Goal: Transaction & Acquisition: Purchase product/service

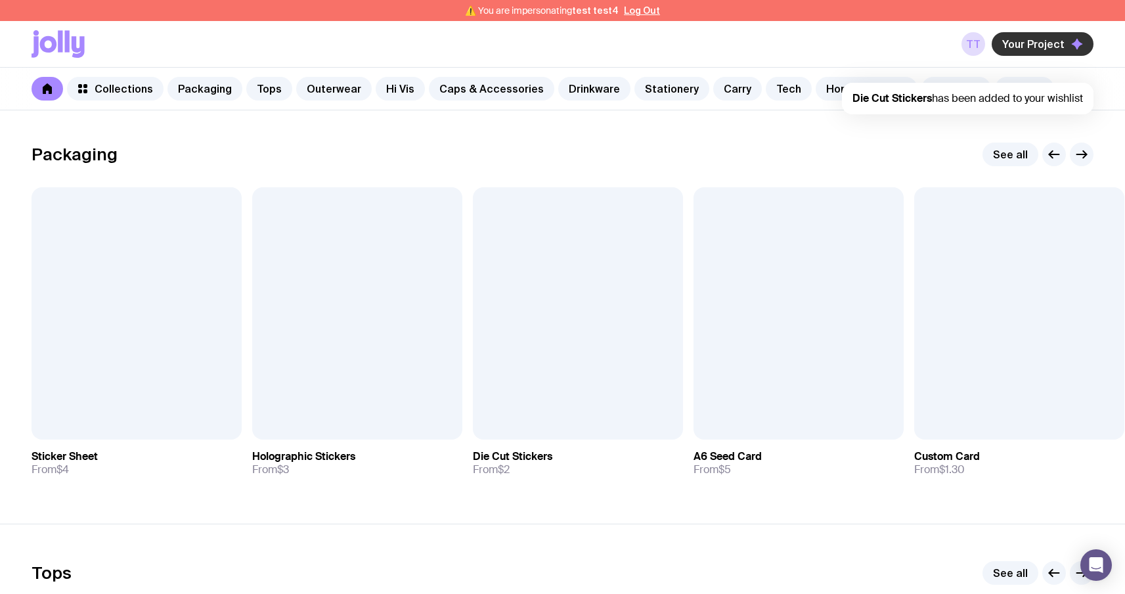
click at [1031, 33] on button "Your Project" at bounding box center [1043, 44] width 102 height 24
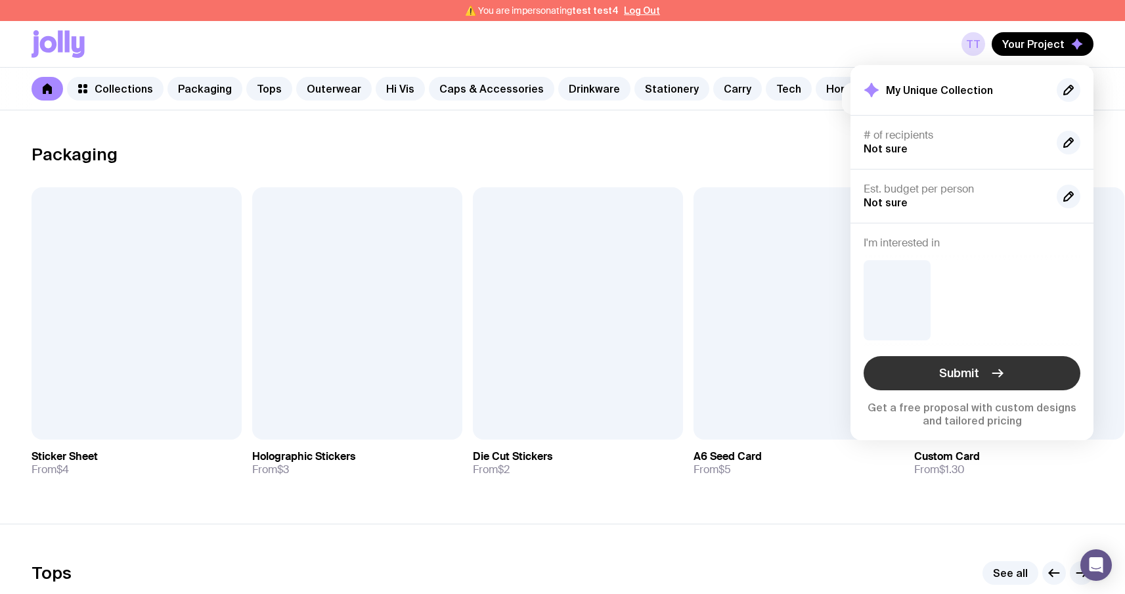
click at [980, 371] on button "Submit" at bounding box center [972, 373] width 217 height 34
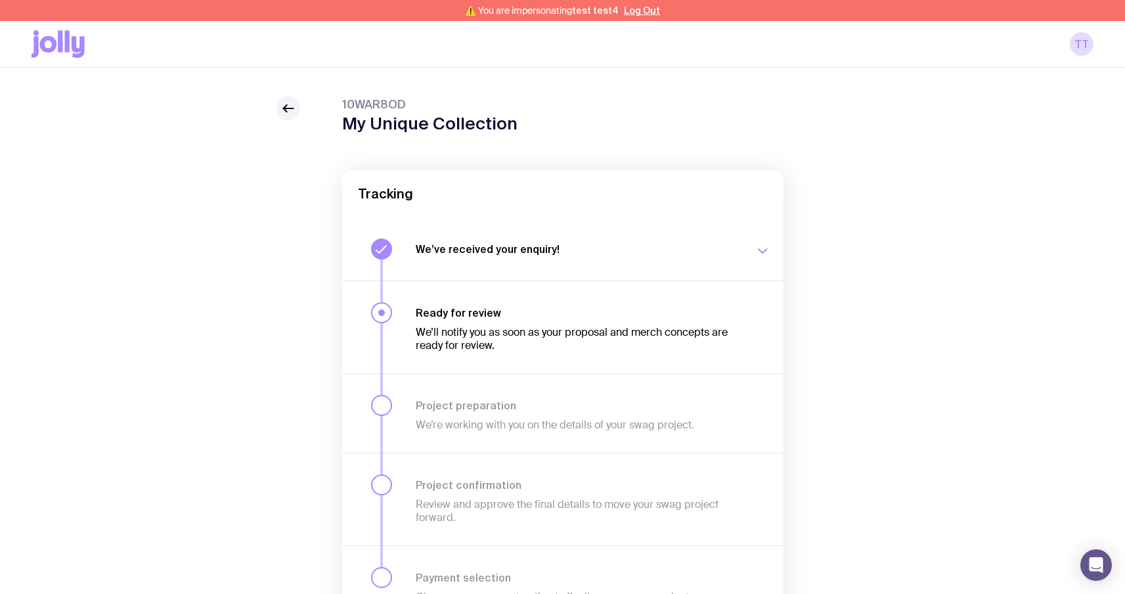
scroll to position [17, 0]
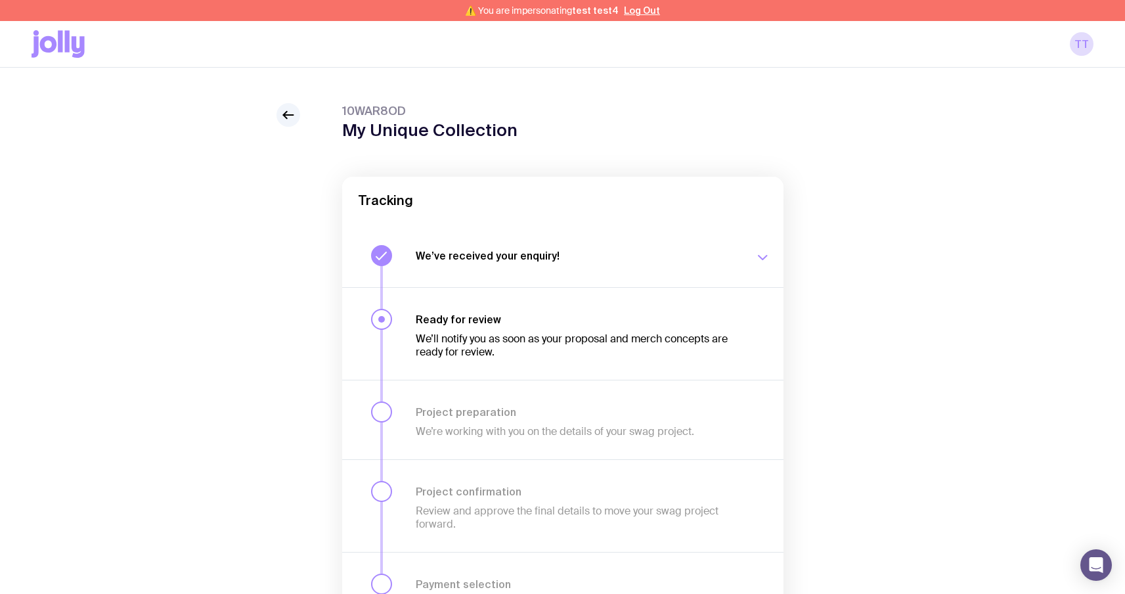
click at [523, 326] on div "We’ll notify you as soon as your proposal and merch concepts are ready for revi…" at bounding box center [577, 342] width 323 height 33
click at [287, 113] on icon at bounding box center [288, 115] width 16 height 16
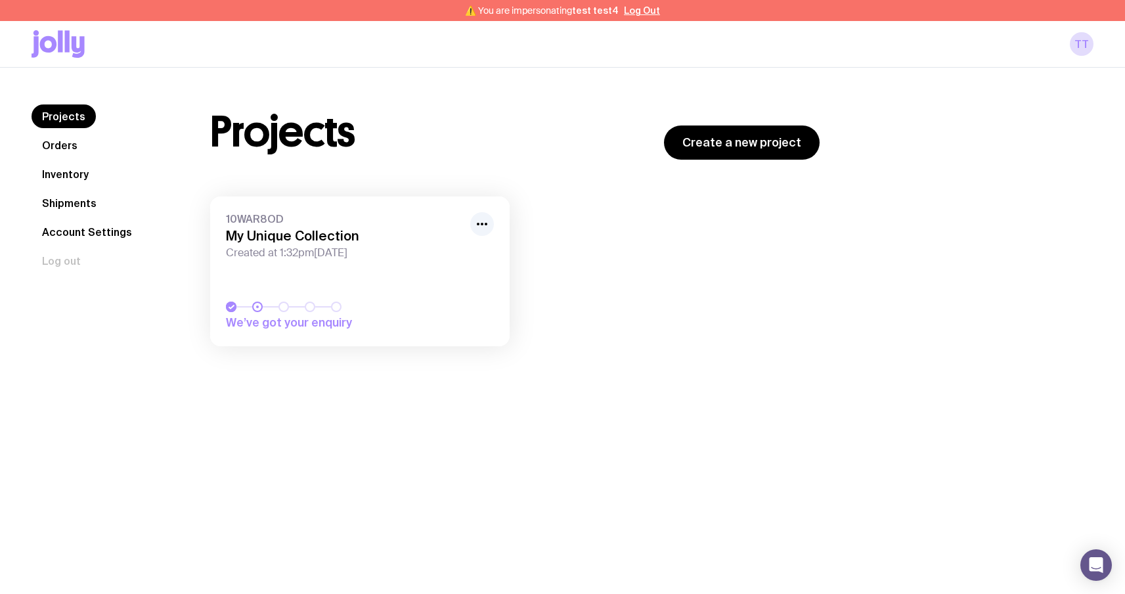
click at [311, 299] on link "10WAR8OD My Unique Collection Created at 1:32pm, Mon 8th Sep 2025 We’ve got you…" at bounding box center [359, 271] width 299 height 150
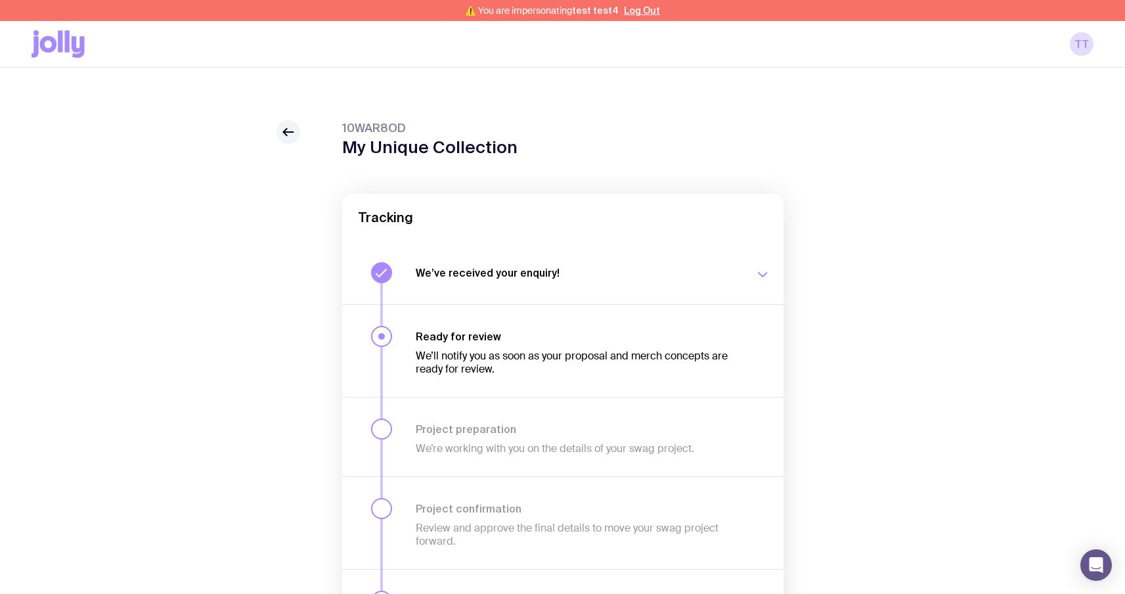
click at [539, 341] on h3 "Ready for review" at bounding box center [577, 336] width 323 height 13
click at [284, 130] on icon at bounding box center [284, 132] width 3 height 7
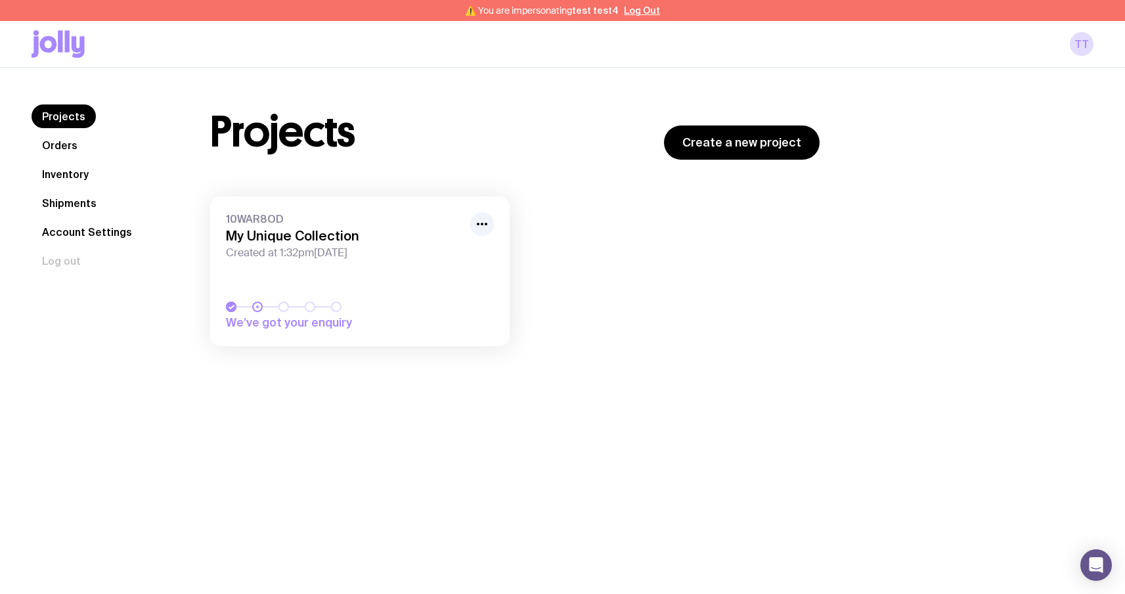
click at [89, 110] on link "Projects" at bounding box center [64, 116] width 64 height 24
click at [332, 282] on link "10WAR8OD My Unique Collection Created at 1:32pm, Mon 8th Sep 2025 We’ve got you…" at bounding box center [359, 271] width 299 height 150
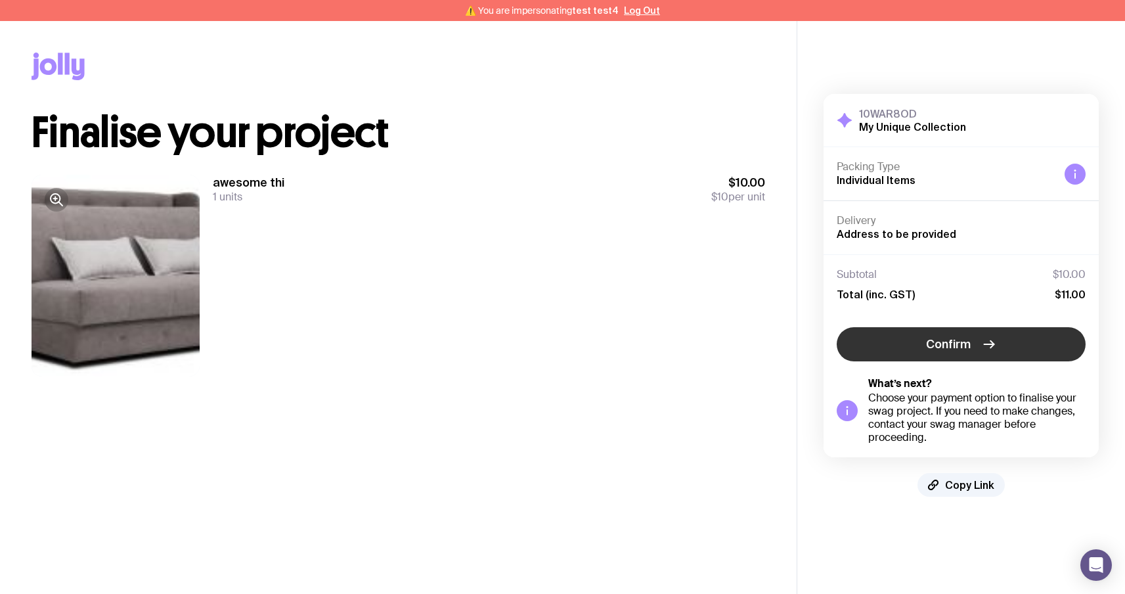
click at [966, 338] on span "Confirm" at bounding box center [948, 344] width 45 height 16
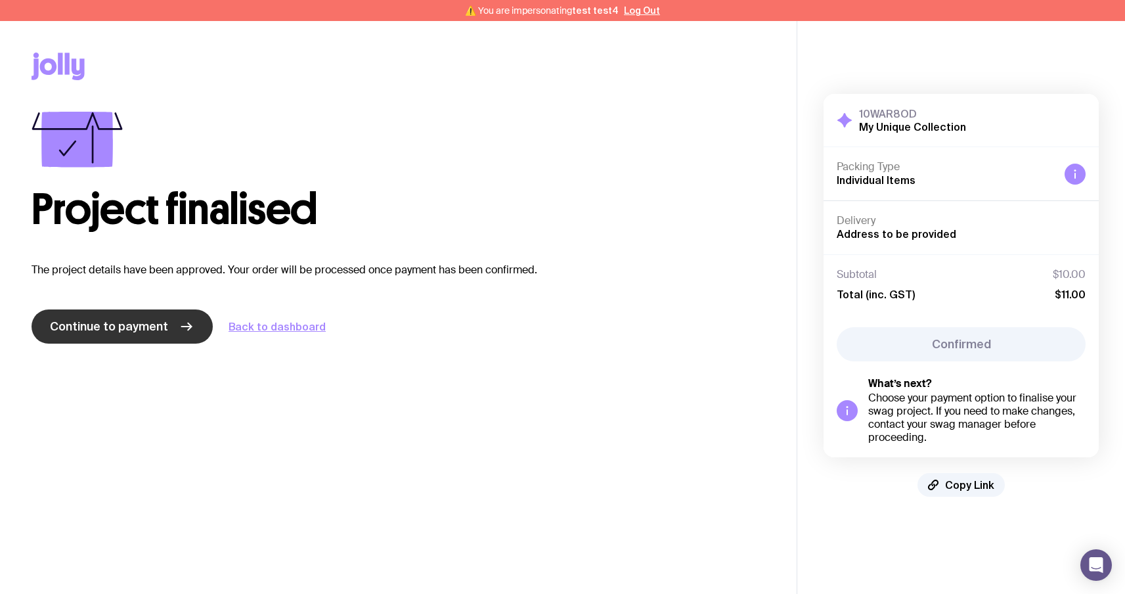
click at [123, 330] on span "Continue to payment" at bounding box center [109, 327] width 118 height 16
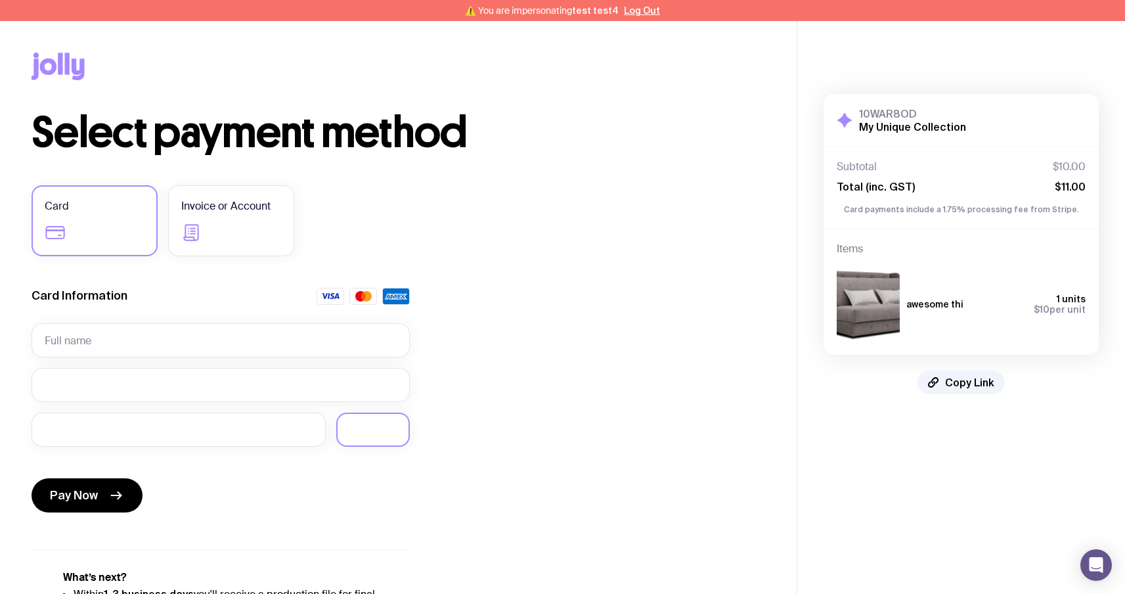
click at [392, 439] on div at bounding box center [373, 429] width 74 height 34
click at [139, 336] on input "text" at bounding box center [221, 340] width 378 height 34
type input "Serhii Brykov"
click at [104, 491] on button "Pay Now" at bounding box center [87, 495] width 111 height 34
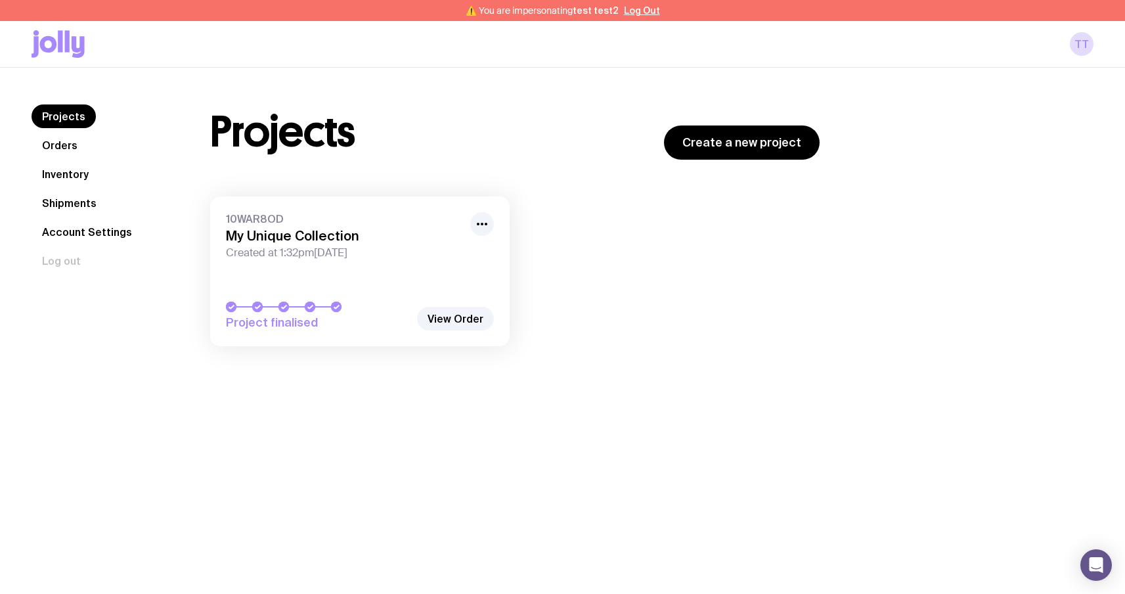
click at [71, 55] on icon at bounding box center [58, 44] width 53 height 28
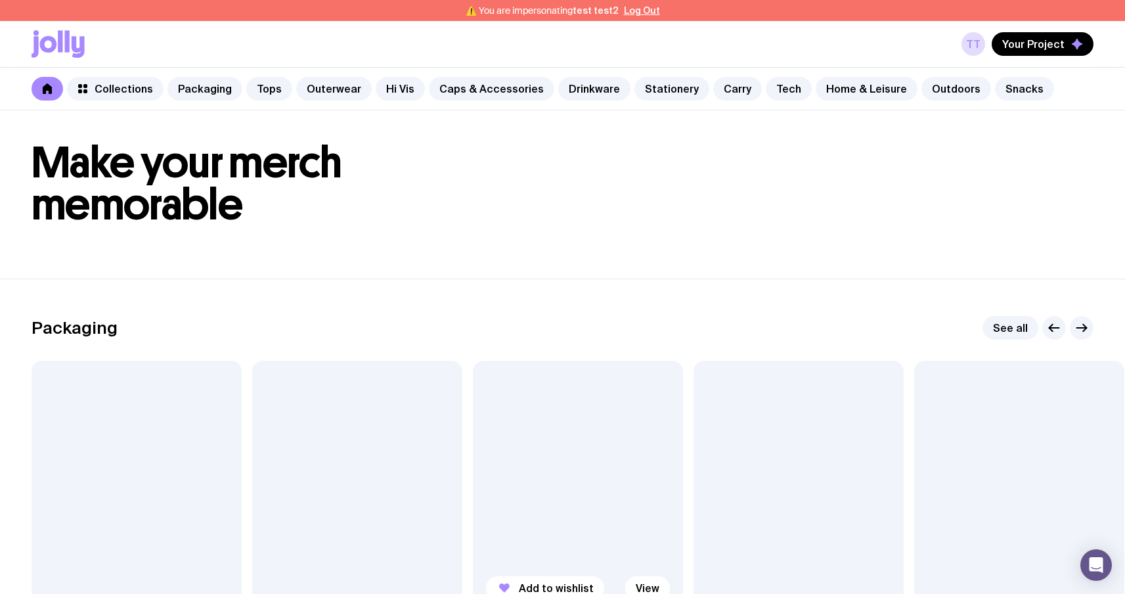
scroll to position [41, 0]
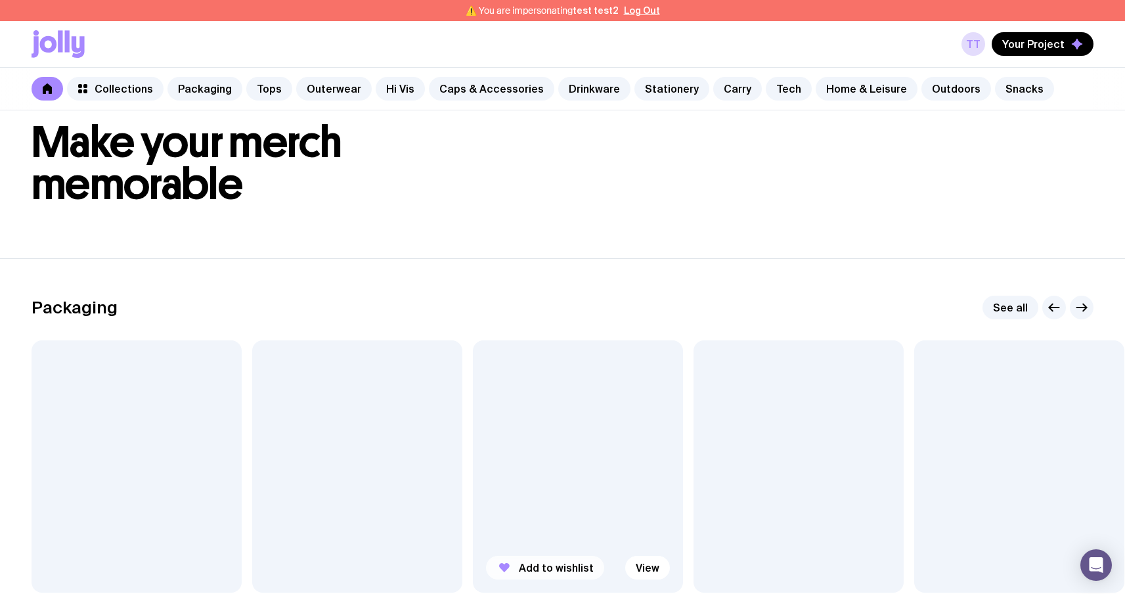
click at [526, 560] on button "Add to wishlist" at bounding box center [545, 568] width 118 height 24
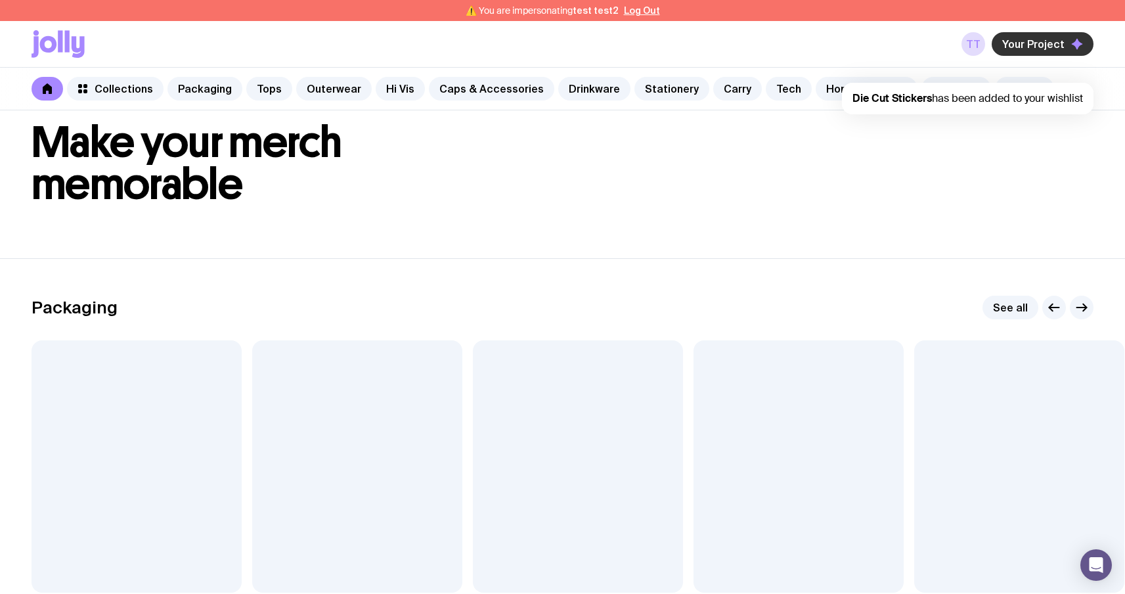
click at [1037, 45] on span "Your Project" at bounding box center [1033, 43] width 62 height 13
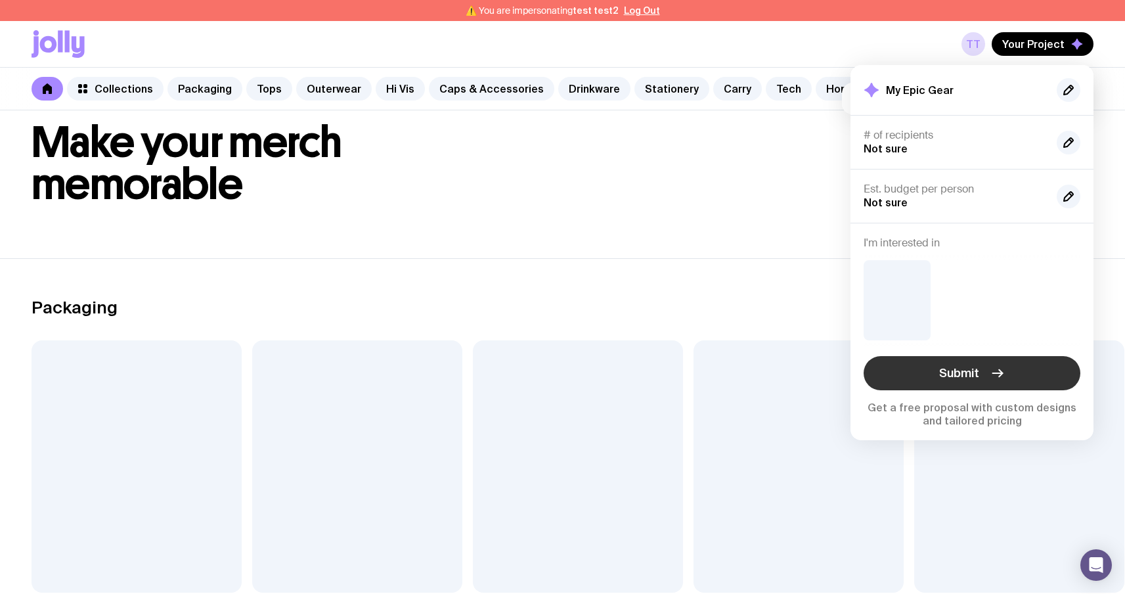
click at [944, 373] on span "Submit" at bounding box center [959, 373] width 40 height 16
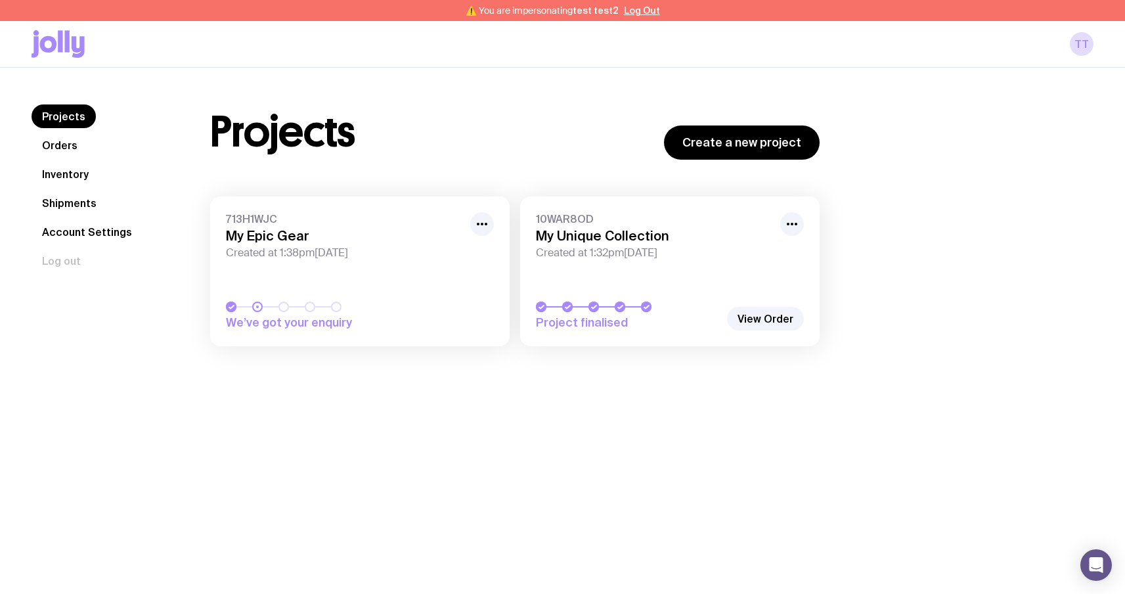
click at [282, 271] on link "713H1WJC My Epic Gear Created at 1:38pm, Mon 8th Sep 2025 We’ve got your enquiry" at bounding box center [359, 271] width 299 height 150
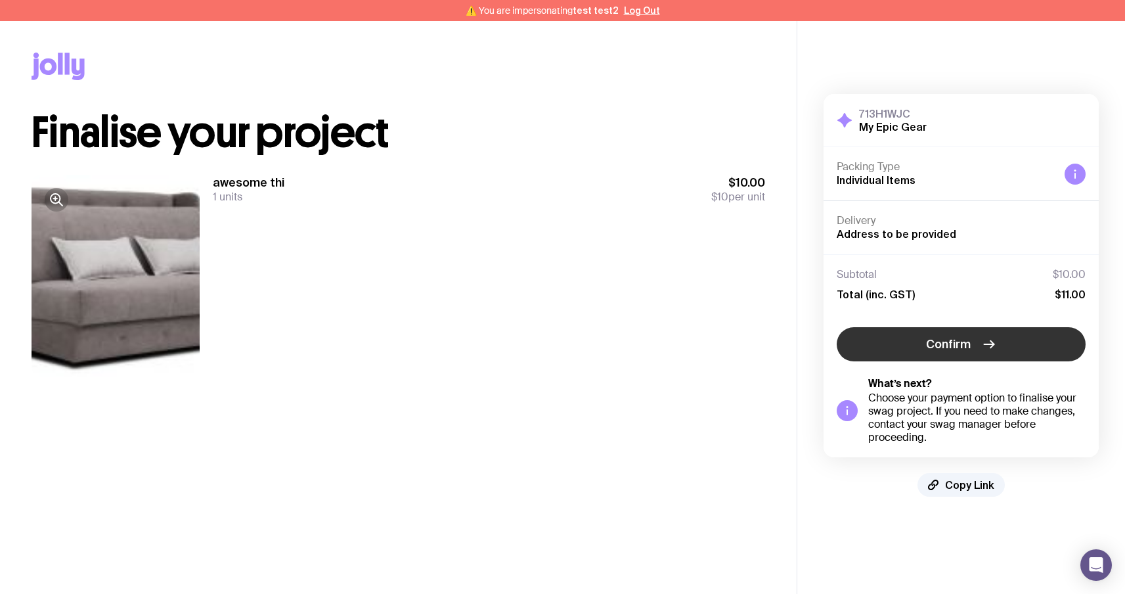
click at [929, 347] on span "Confirm" at bounding box center [948, 344] width 45 height 16
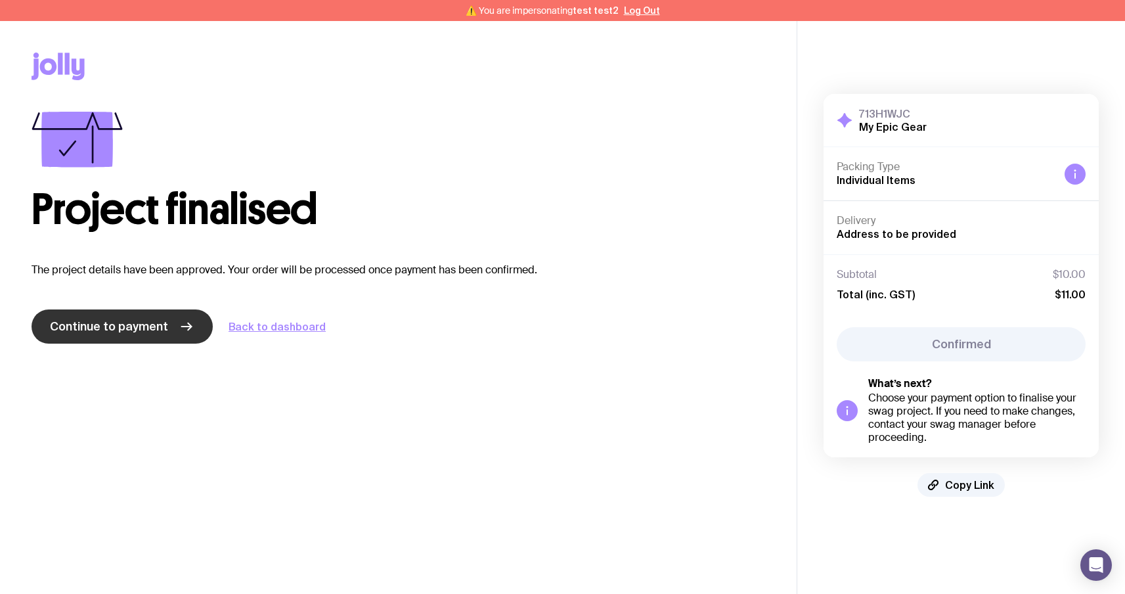
click at [134, 338] on link "Continue to payment" at bounding box center [122, 326] width 181 height 34
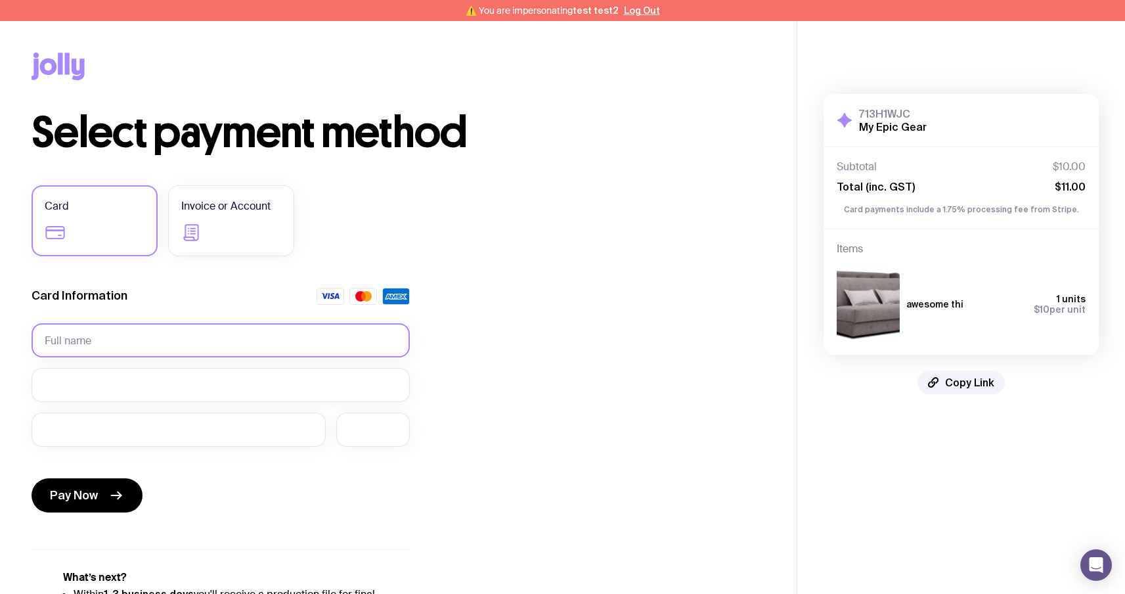
click at [240, 340] on input "text" at bounding box center [221, 340] width 378 height 34
type input "Serhii Brykov"
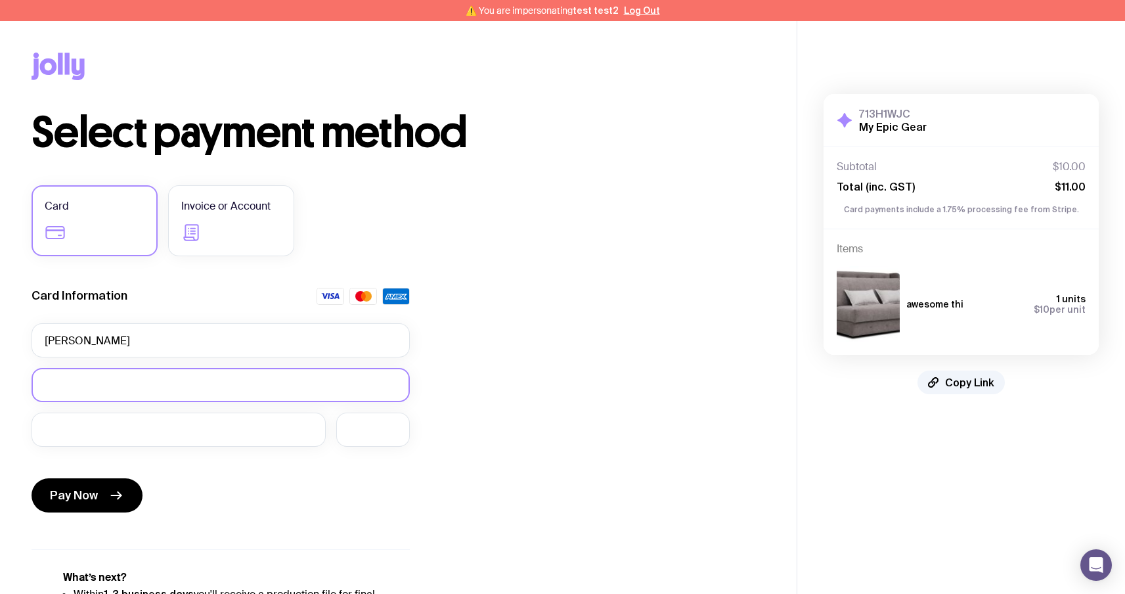
click at [148, 401] on div at bounding box center [221, 385] width 378 height 34
click at [43, 425] on div at bounding box center [179, 429] width 294 height 34
click at [70, 497] on span "Pay Now" at bounding box center [74, 495] width 48 height 16
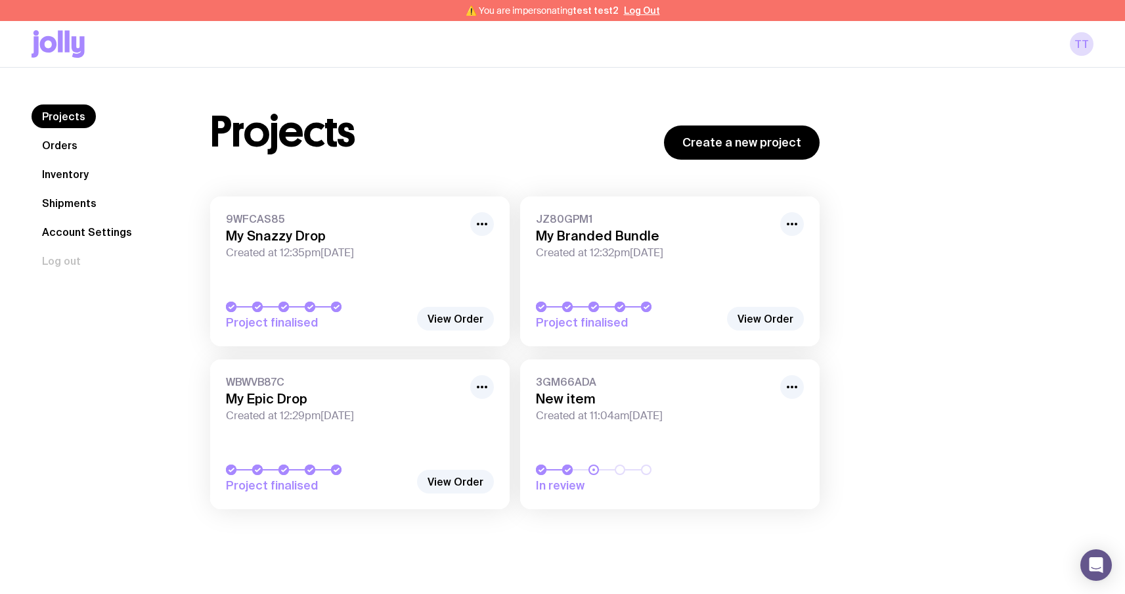
click at [54, 47] on icon at bounding box center [48, 44] width 17 height 16
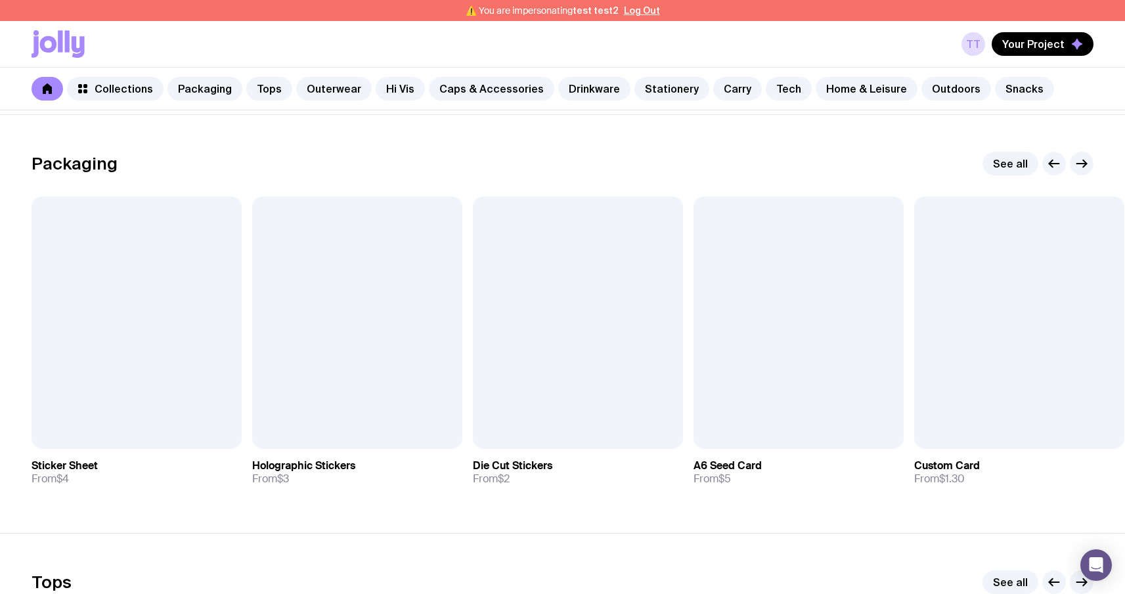
scroll to position [196, 0]
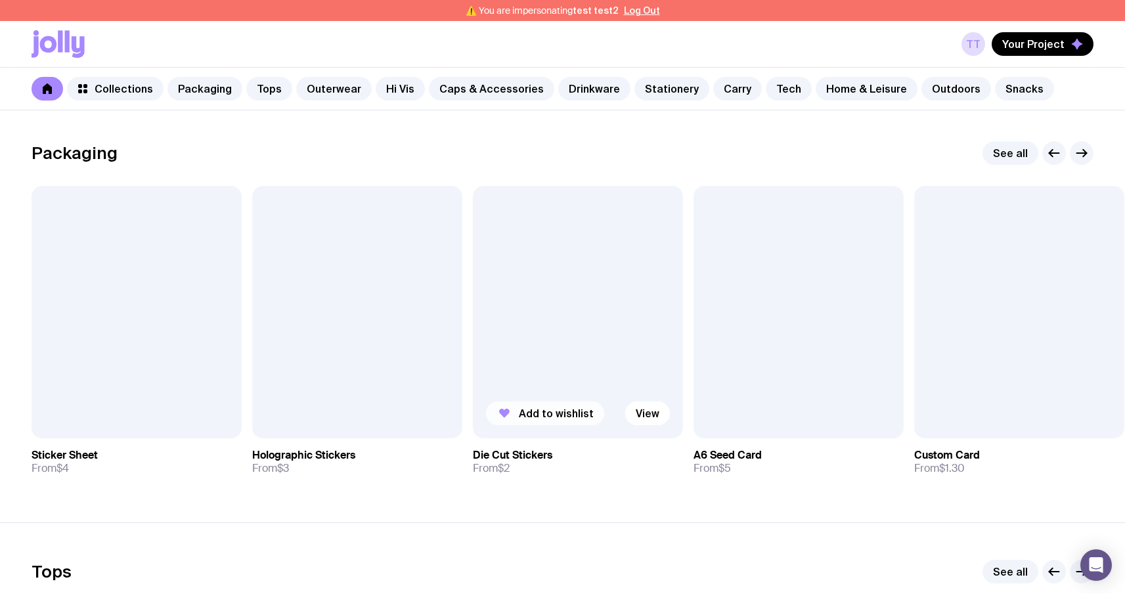
click at [521, 414] on span "Add to wishlist" at bounding box center [556, 413] width 75 height 13
click at [1051, 52] on button "Your Project" at bounding box center [1043, 44] width 102 height 24
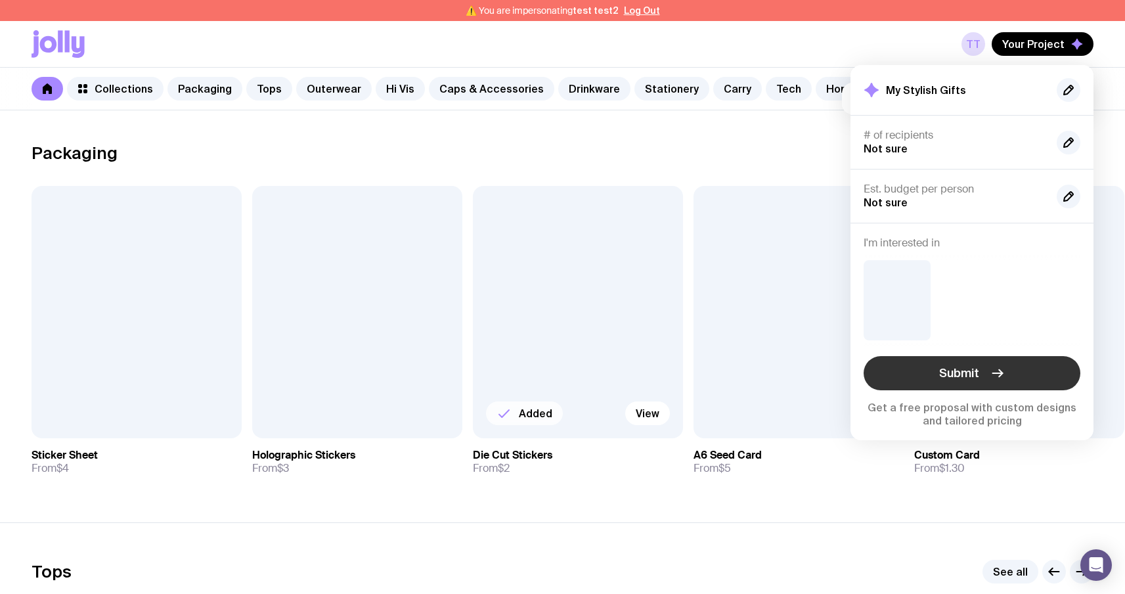
click at [969, 375] on span "Submit" at bounding box center [959, 373] width 40 height 16
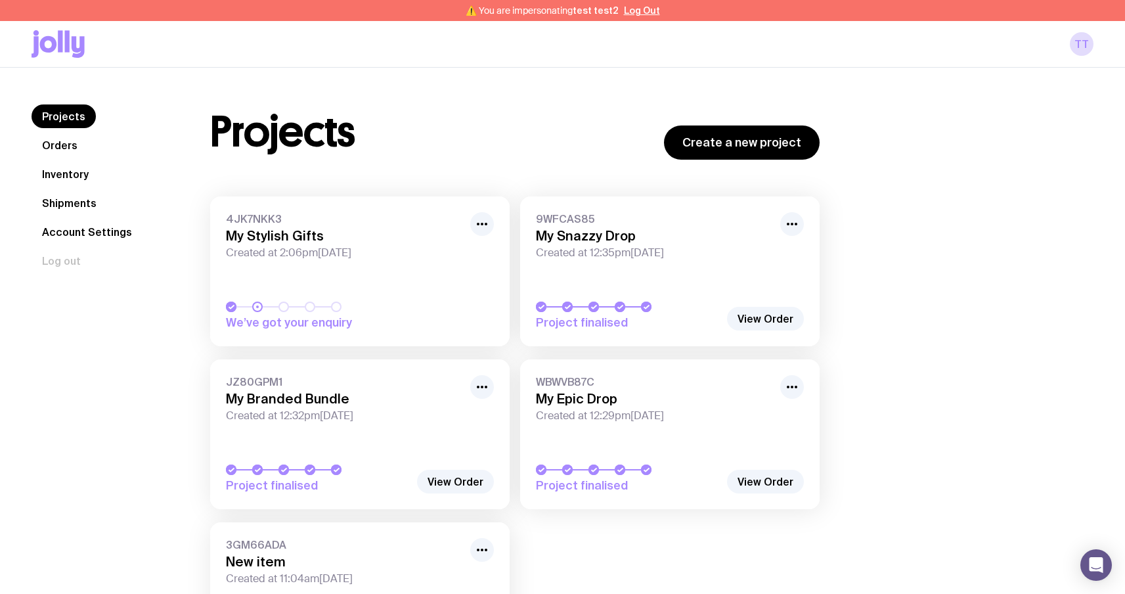
click at [328, 269] on link "4JK7NKK3 My Stylish Gifts Created at 2:06pm, Mon 8th Sep 2025 We’ve got your en…" at bounding box center [359, 271] width 299 height 150
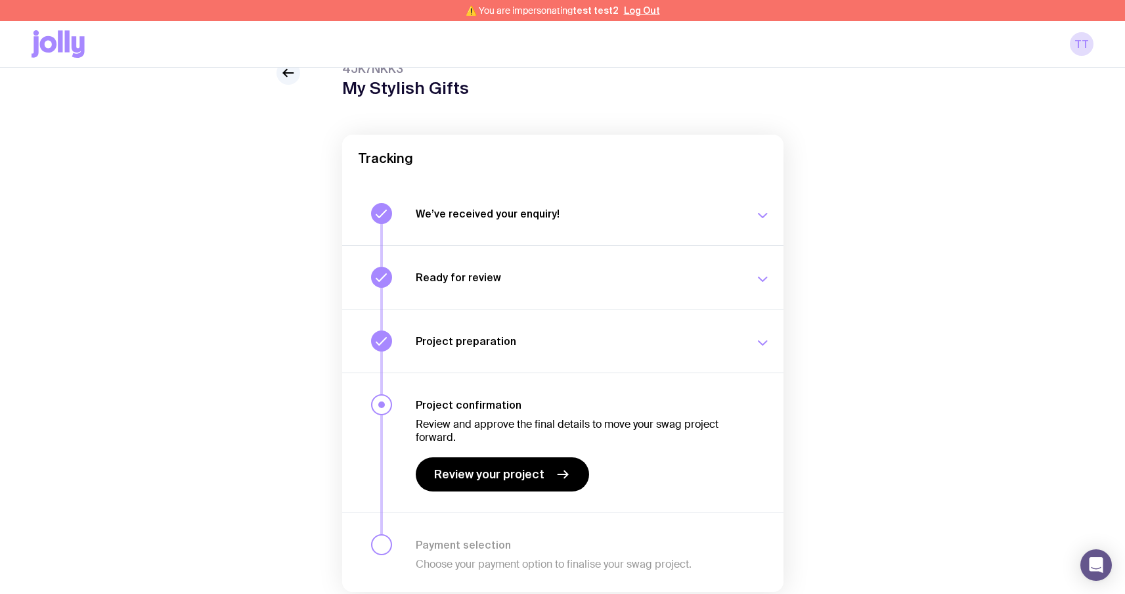
scroll to position [110, 0]
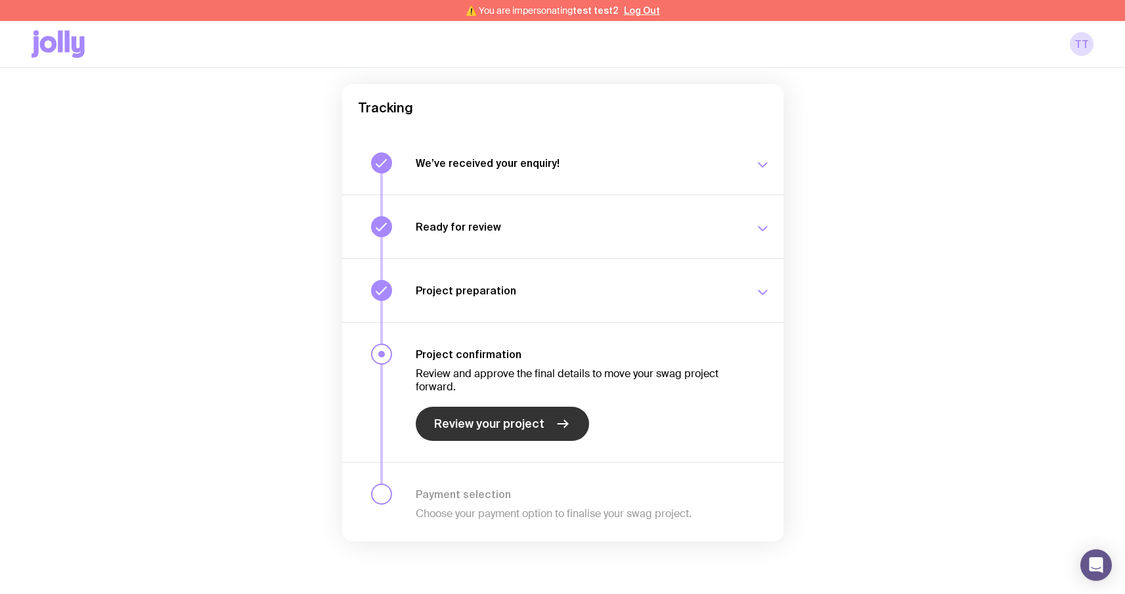
click at [473, 422] on span "Review your project" at bounding box center [489, 424] width 110 height 16
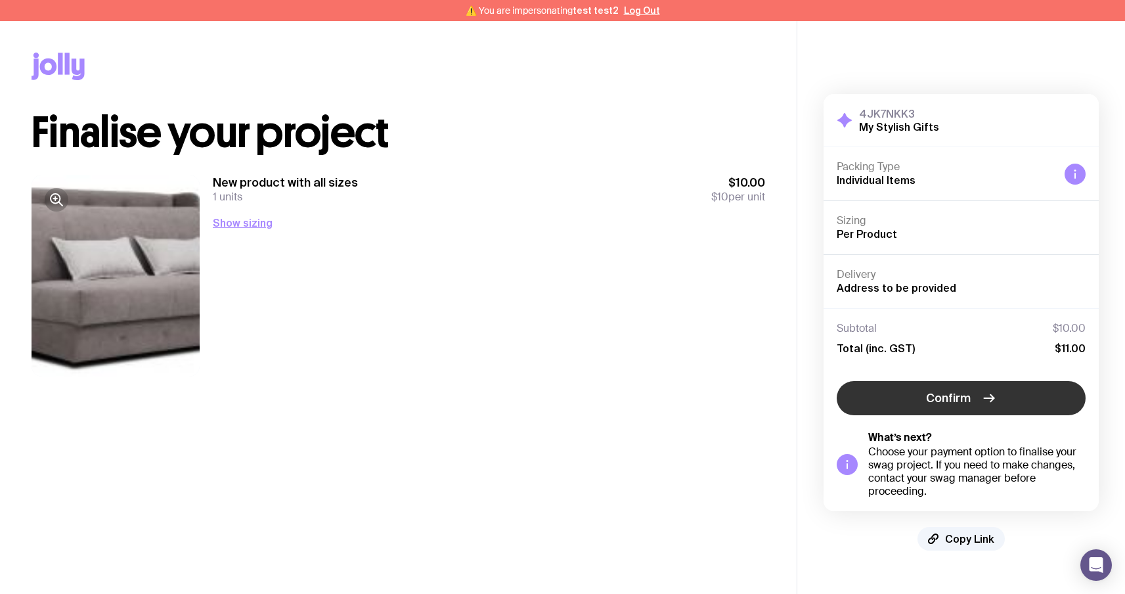
click at [942, 382] on button "Confirm" at bounding box center [961, 398] width 249 height 34
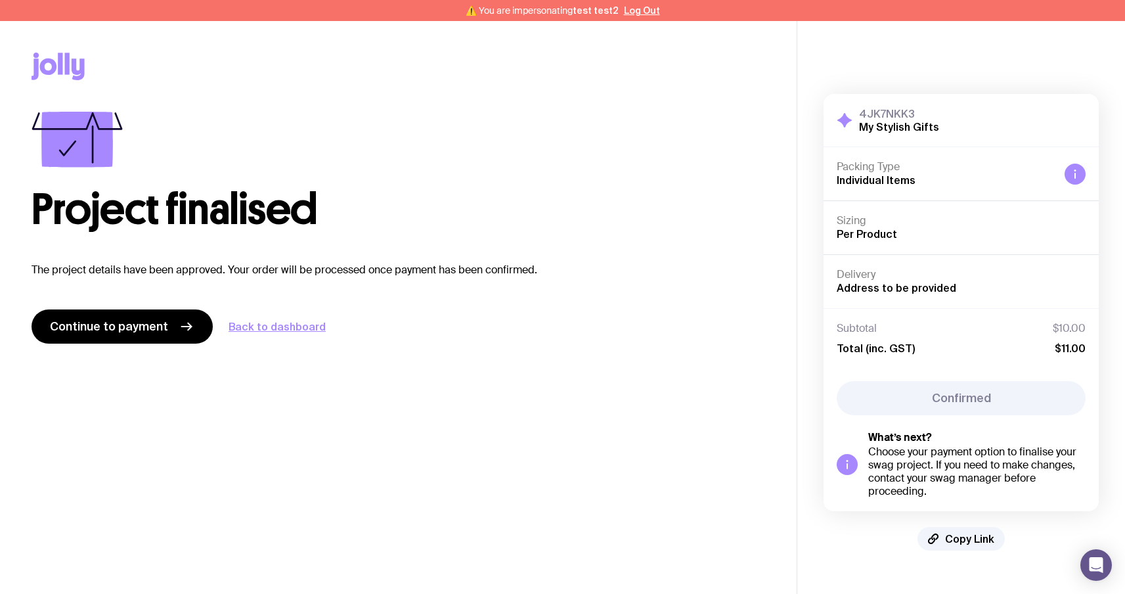
click at [150, 301] on div "Project finalised The project details have been approved. Your order will be pr…" at bounding box center [399, 228] width 734 height 232
click at [125, 359] on main "Copy Link Project finalised The project details have been approved. Your order …" at bounding box center [398, 318] width 797 height 594
click at [125, 326] on span "Continue to payment" at bounding box center [109, 327] width 118 height 16
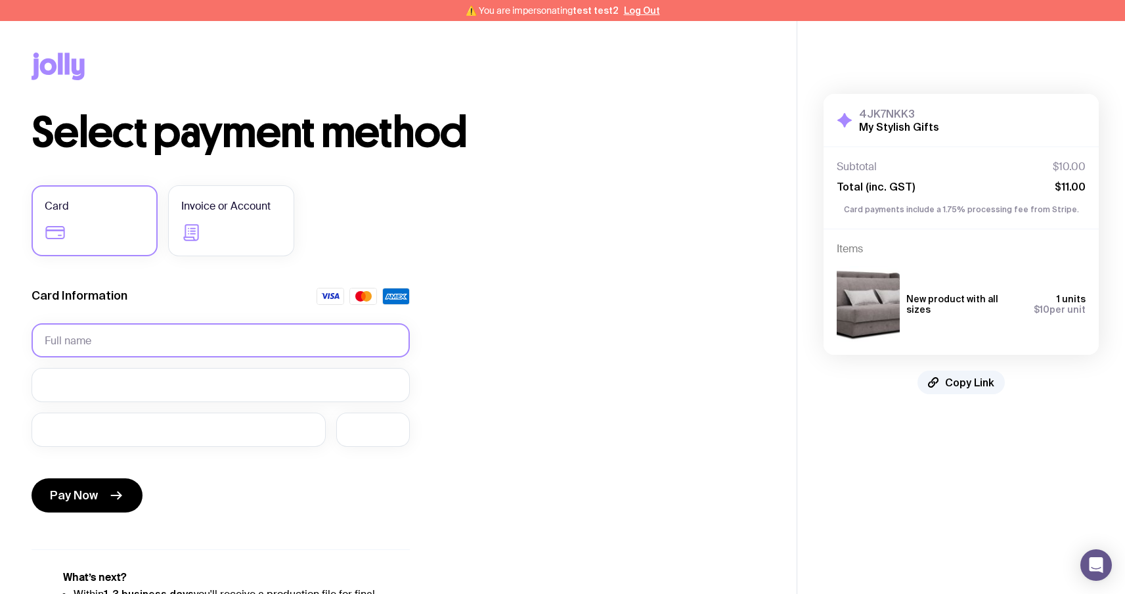
click at [247, 351] on input "text" at bounding box center [221, 340] width 378 height 34
type input "dasca"
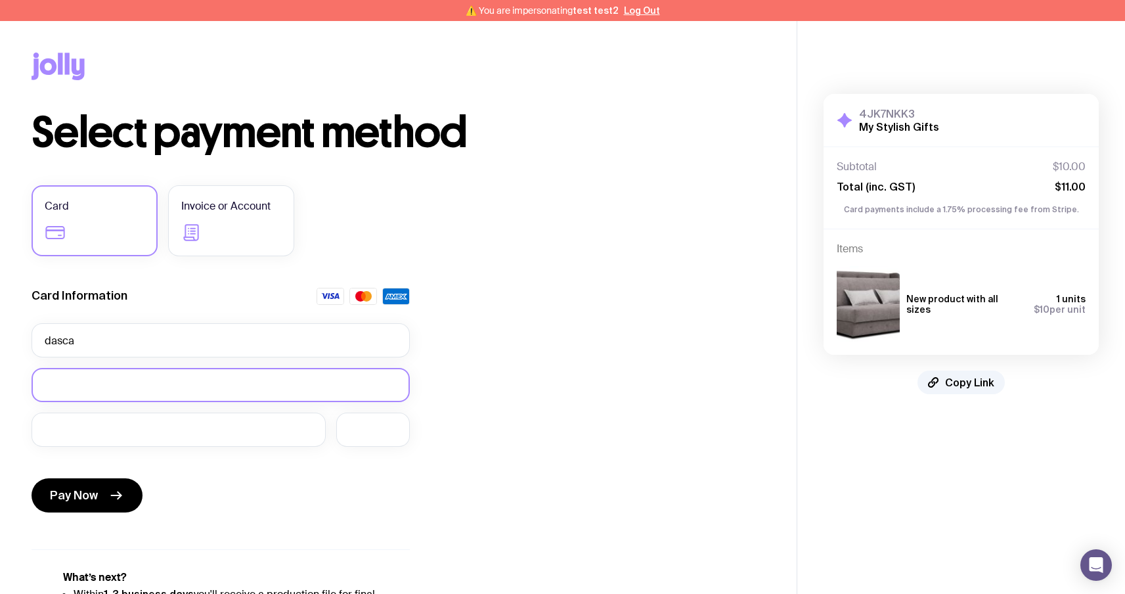
click at [152, 393] on div at bounding box center [221, 385] width 378 height 34
click at [96, 414] on div at bounding box center [179, 429] width 294 height 34
click at [91, 494] on span "Pay Now" at bounding box center [74, 495] width 48 height 16
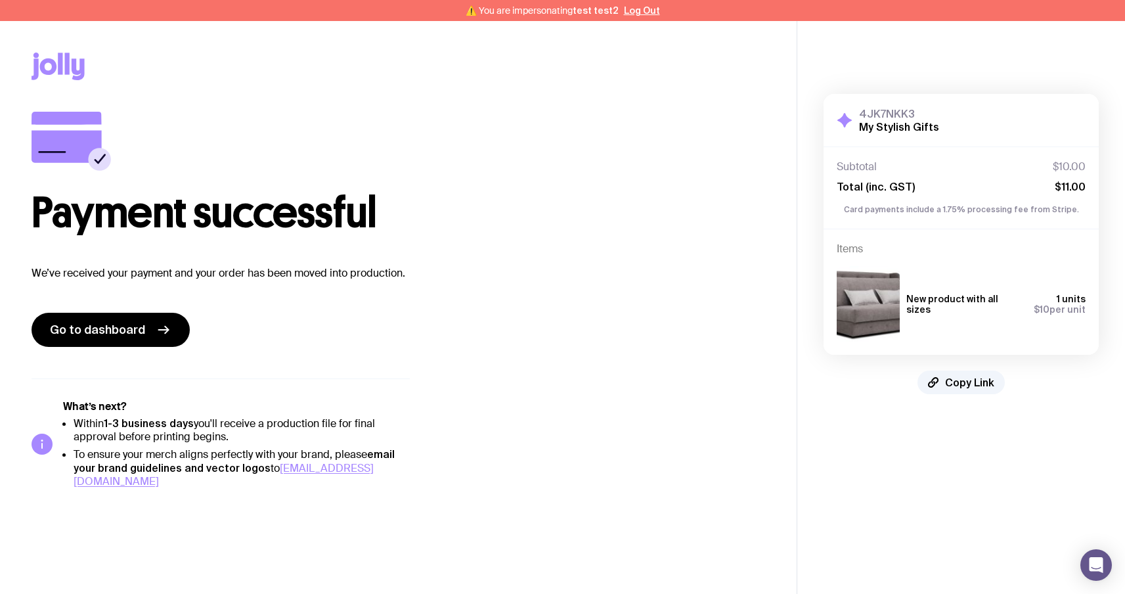
click at [55, 66] on icon at bounding box center [48, 66] width 17 height 16
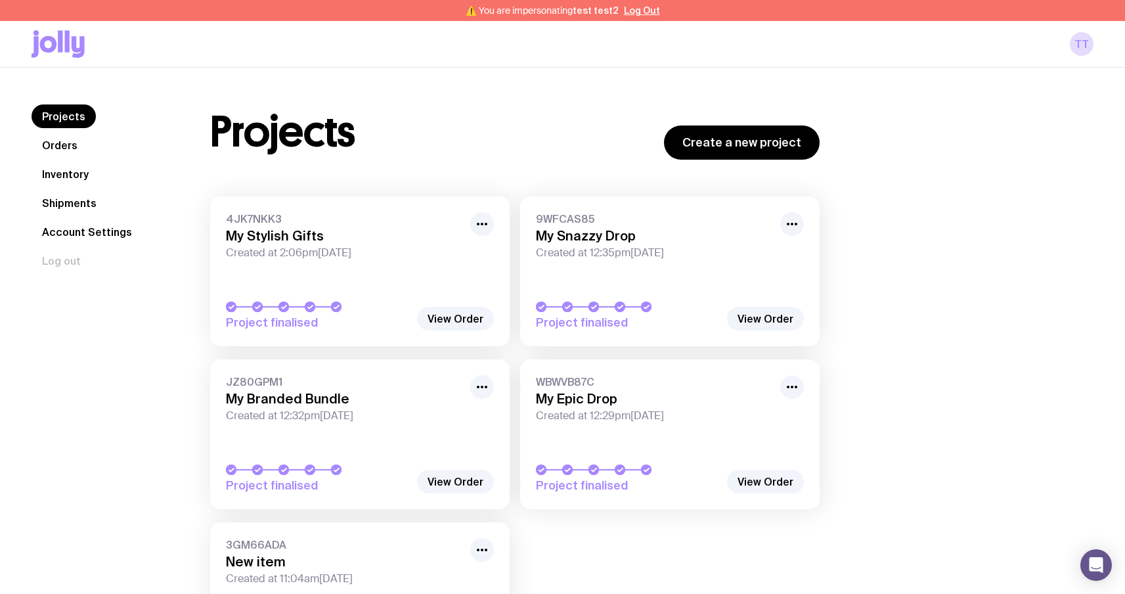
click at [57, 51] on icon at bounding box center [58, 44] width 53 height 28
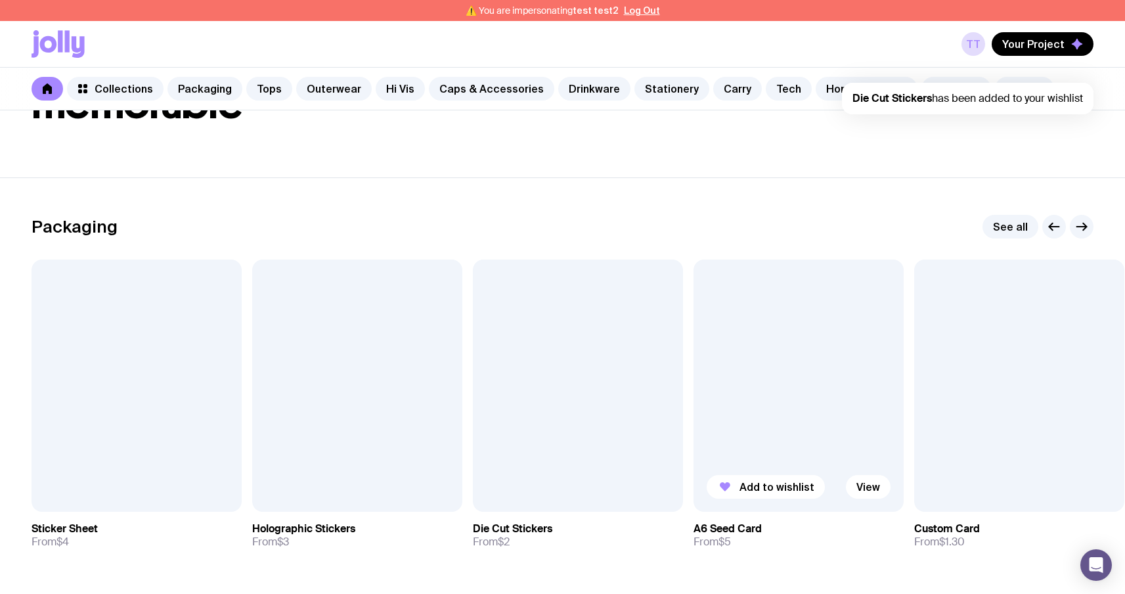
scroll to position [130, 0]
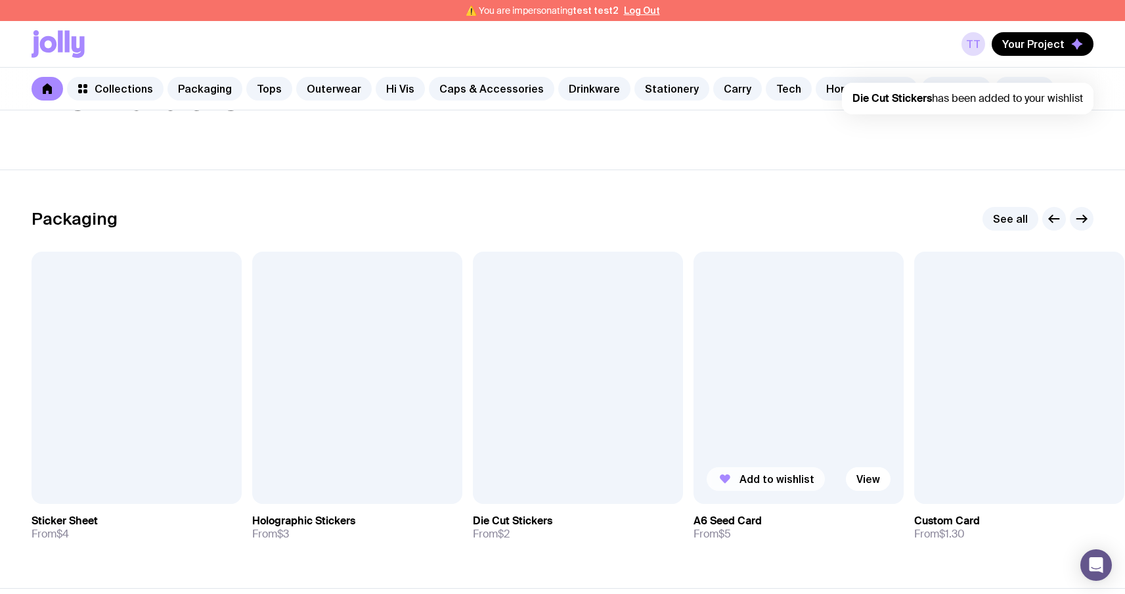
click at [740, 481] on span "Add to wishlist" at bounding box center [776, 478] width 75 height 13
click at [1065, 57] on div "tt Your Project A6 Seed Card has been added to your wishlist Die Cut Stickers h…" at bounding box center [563, 44] width 1062 height 46
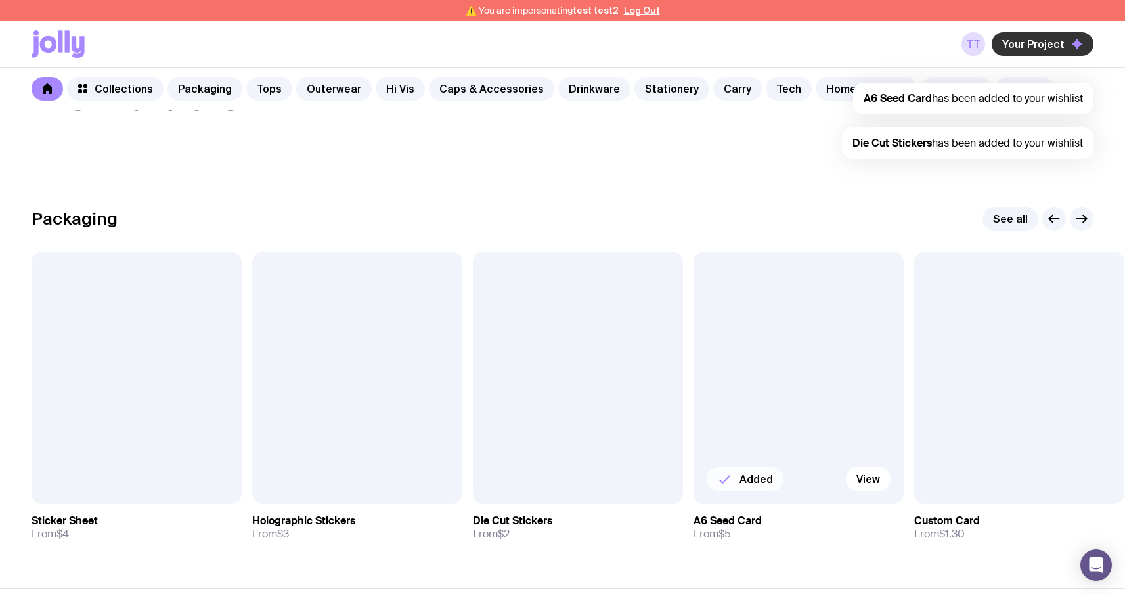
click at [1057, 39] on span "Your Project" at bounding box center [1033, 43] width 62 height 13
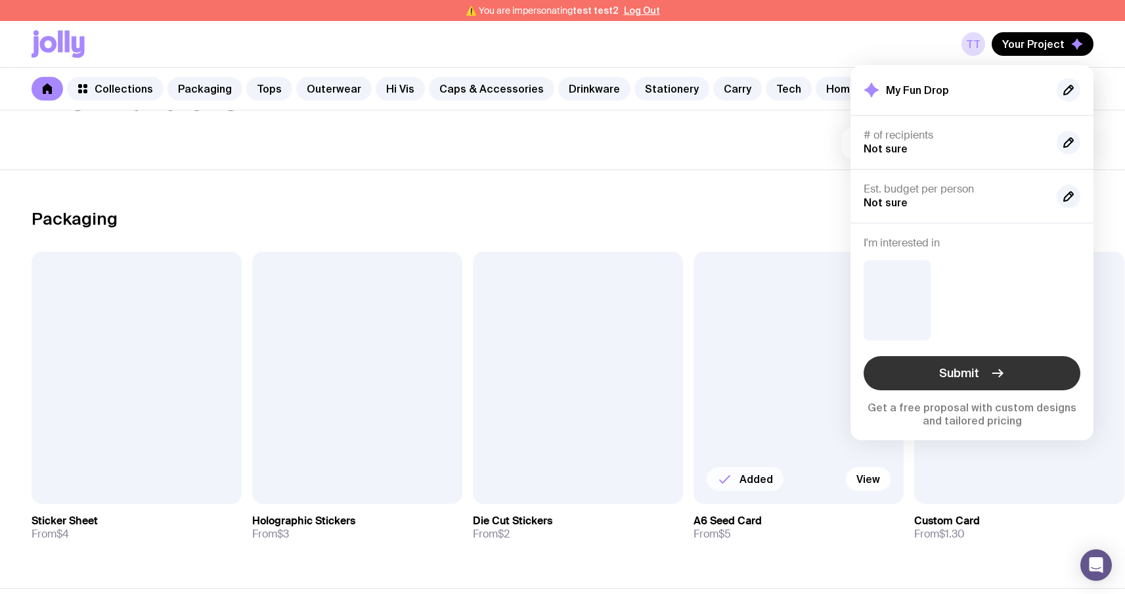
click at [942, 379] on span "Submit" at bounding box center [959, 373] width 40 height 16
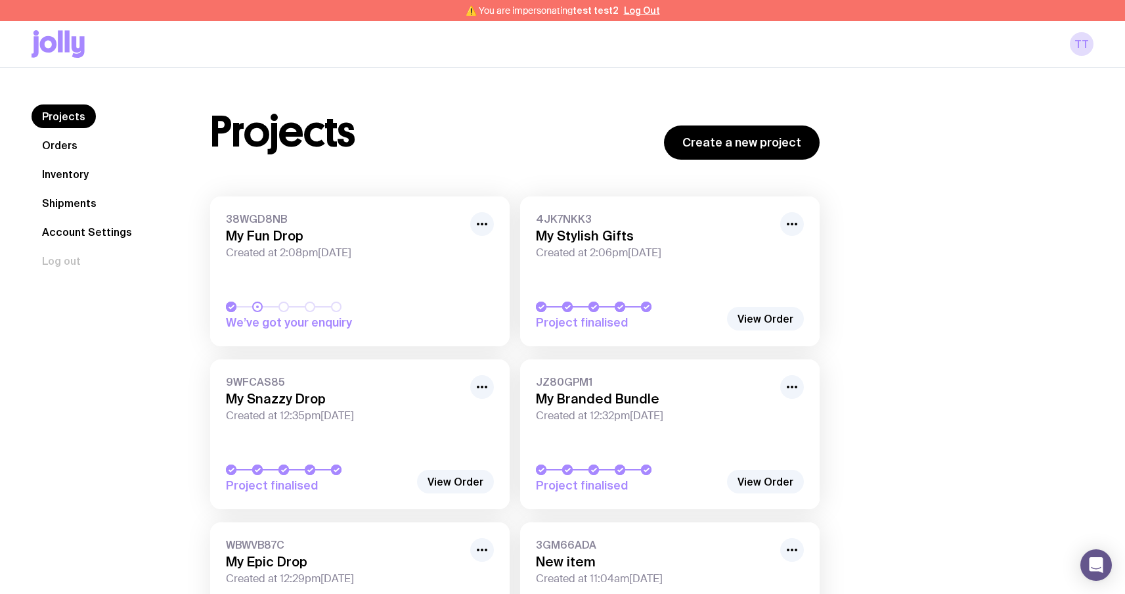
click at [314, 273] on link "38WGD8NB My Fun Drop Created at 2:08pm, Mon 8th Sep 2025 We’ve got your enquiry" at bounding box center [359, 271] width 299 height 150
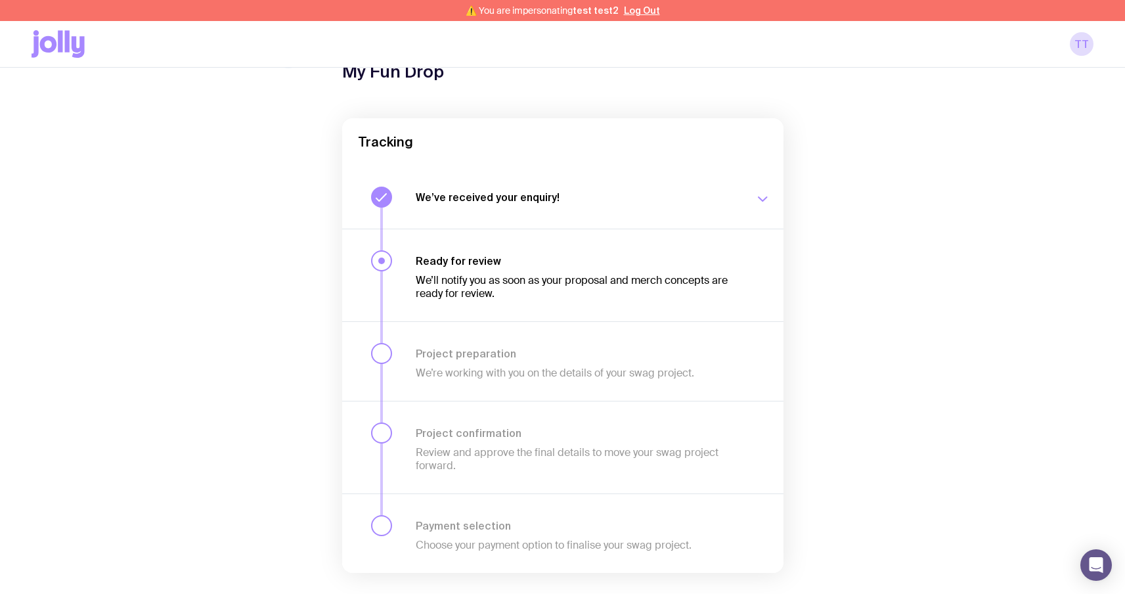
scroll to position [84, 0]
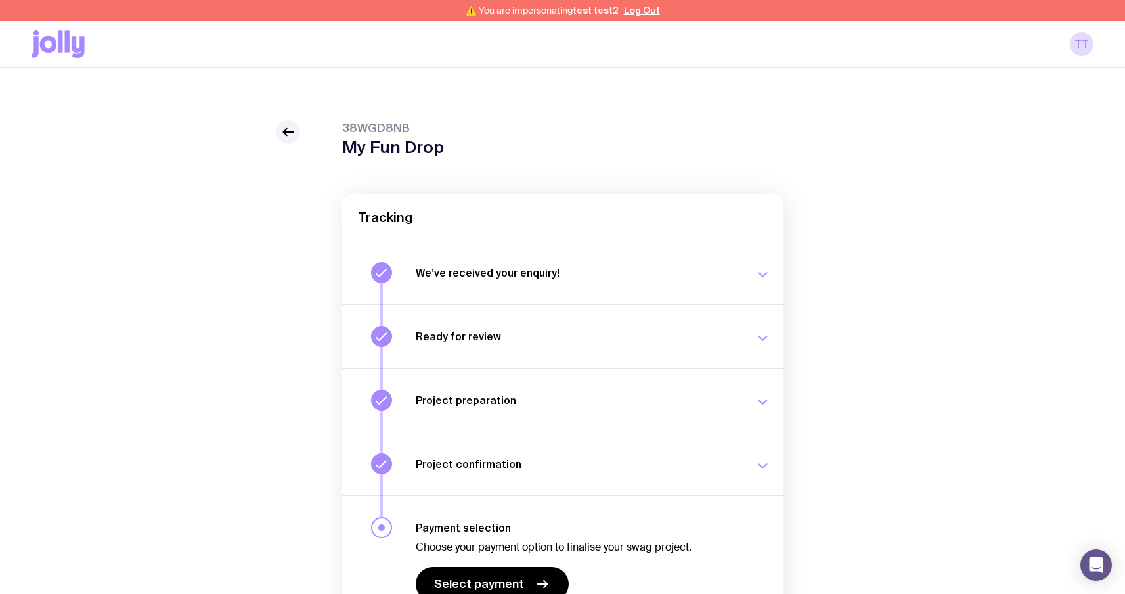
click at [491, 567] on link "Select payment" at bounding box center [492, 584] width 153 height 34
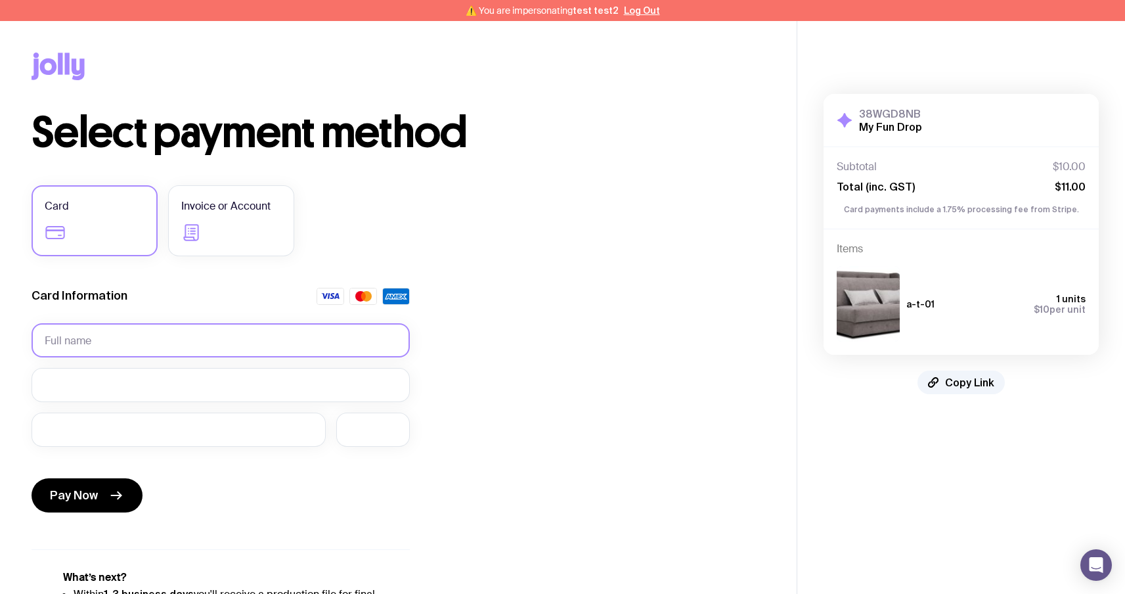
click at [158, 335] on input "text" at bounding box center [221, 340] width 378 height 34
type input "444"
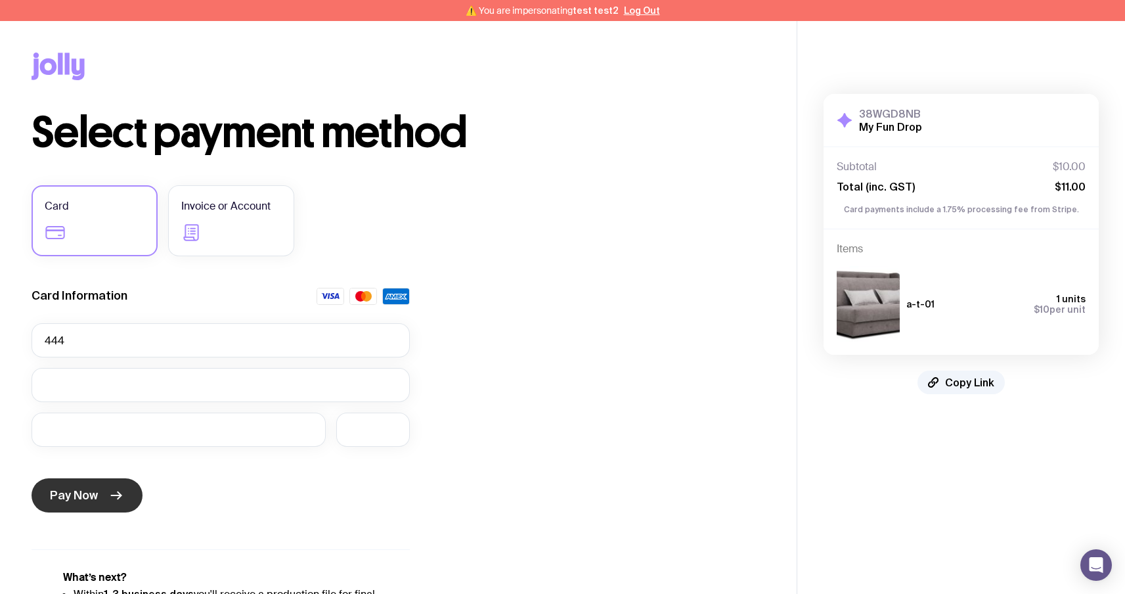
click at [85, 493] on span "Pay Now" at bounding box center [74, 495] width 48 height 16
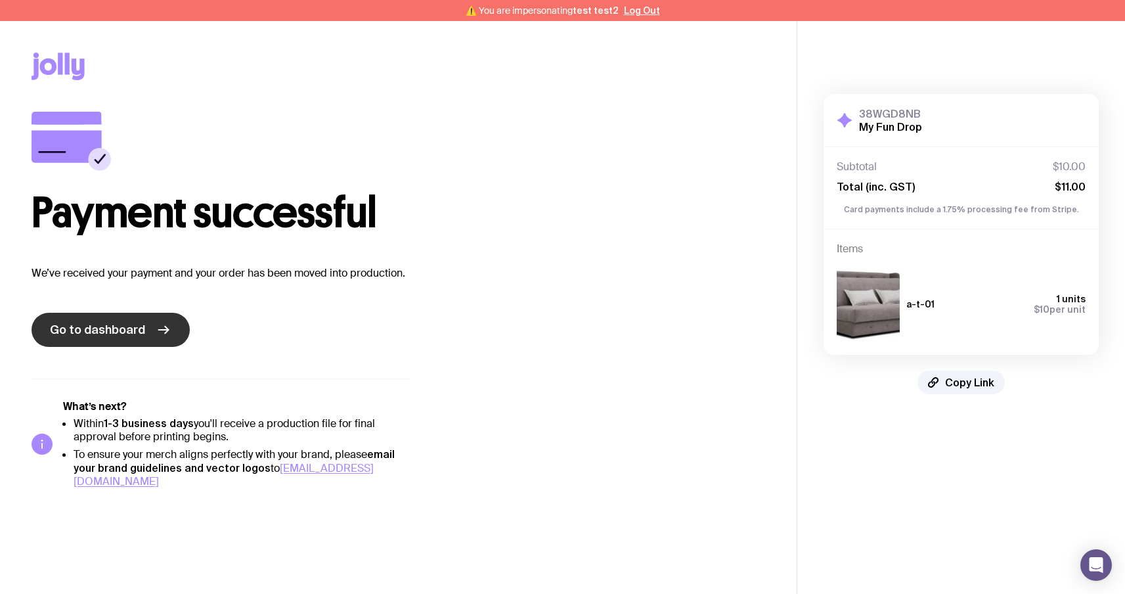
click at [164, 336] on icon at bounding box center [164, 330] width 16 height 16
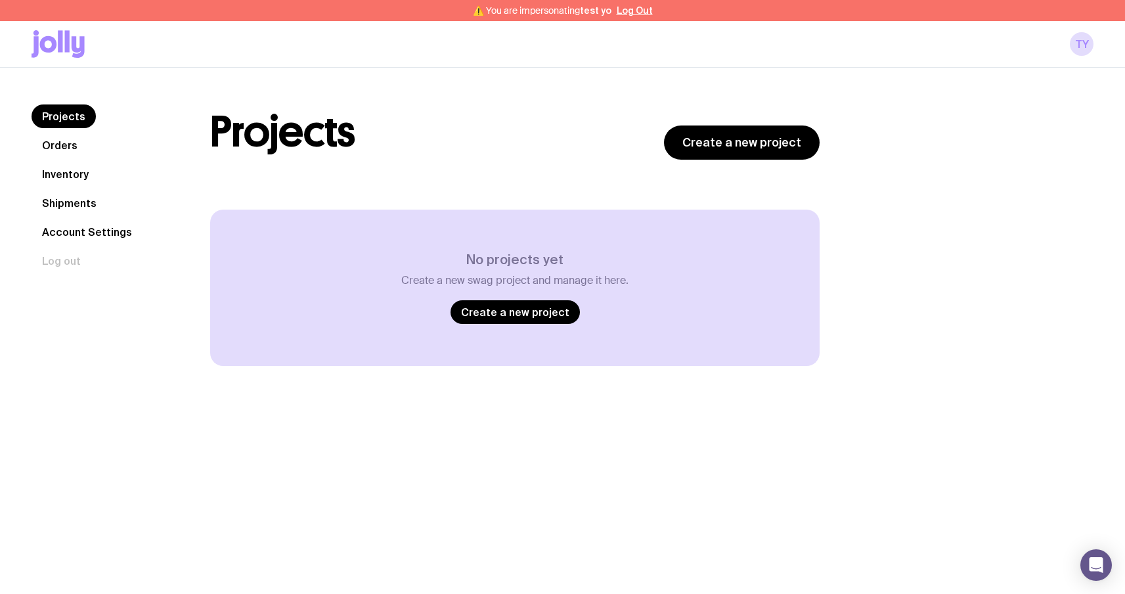
click at [75, 120] on link "Projects" at bounding box center [64, 116] width 64 height 24
click at [57, 145] on link "Orders" at bounding box center [60, 145] width 56 height 24
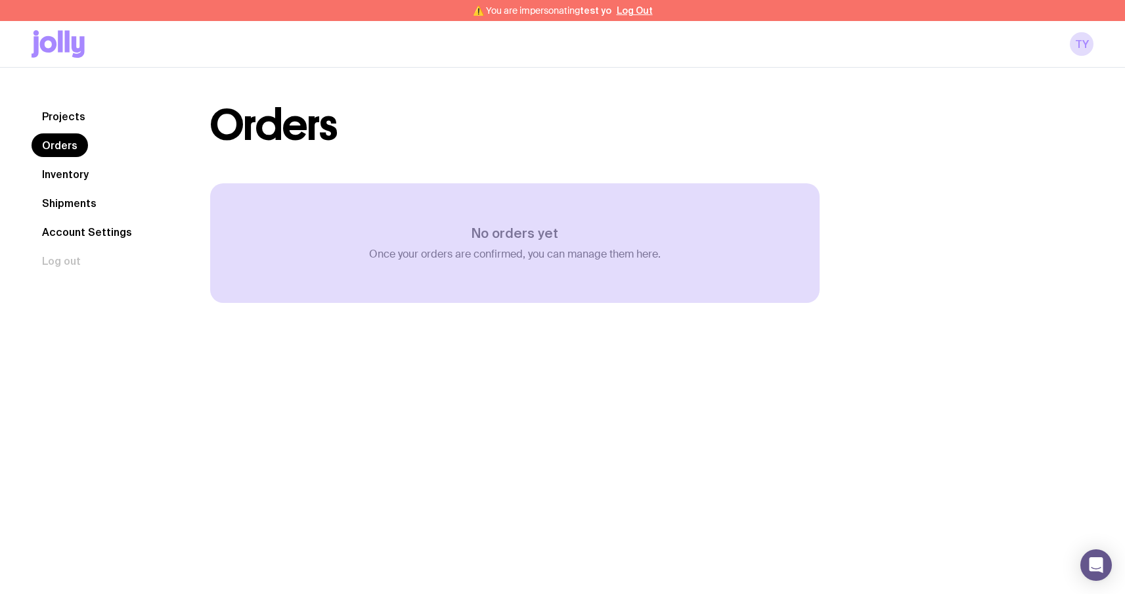
click at [58, 38] on icon at bounding box center [60, 41] width 5 height 22
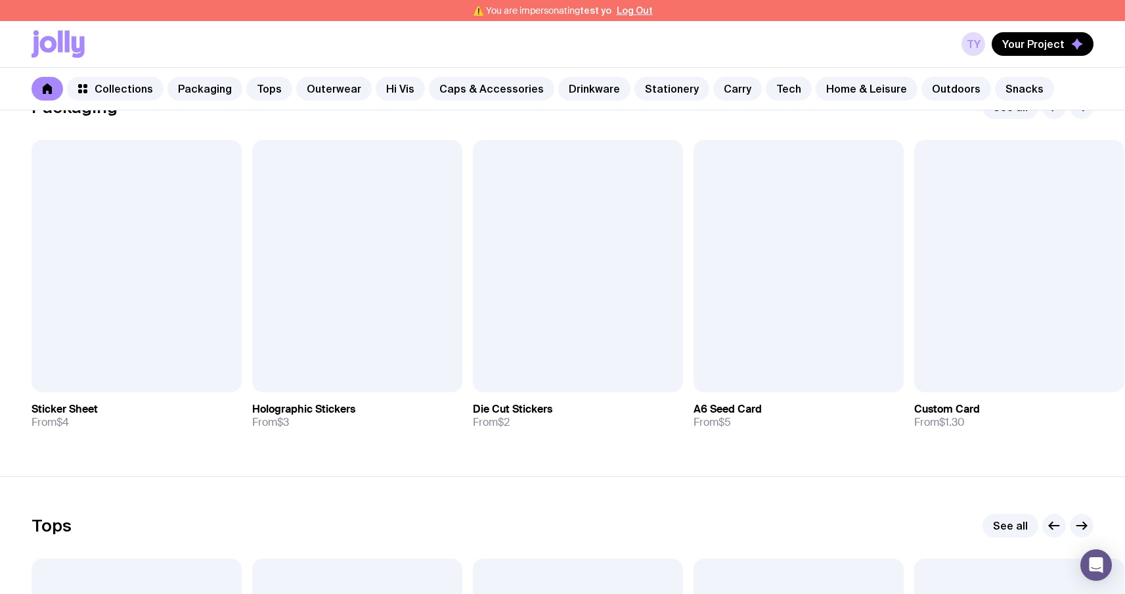
scroll to position [246, 0]
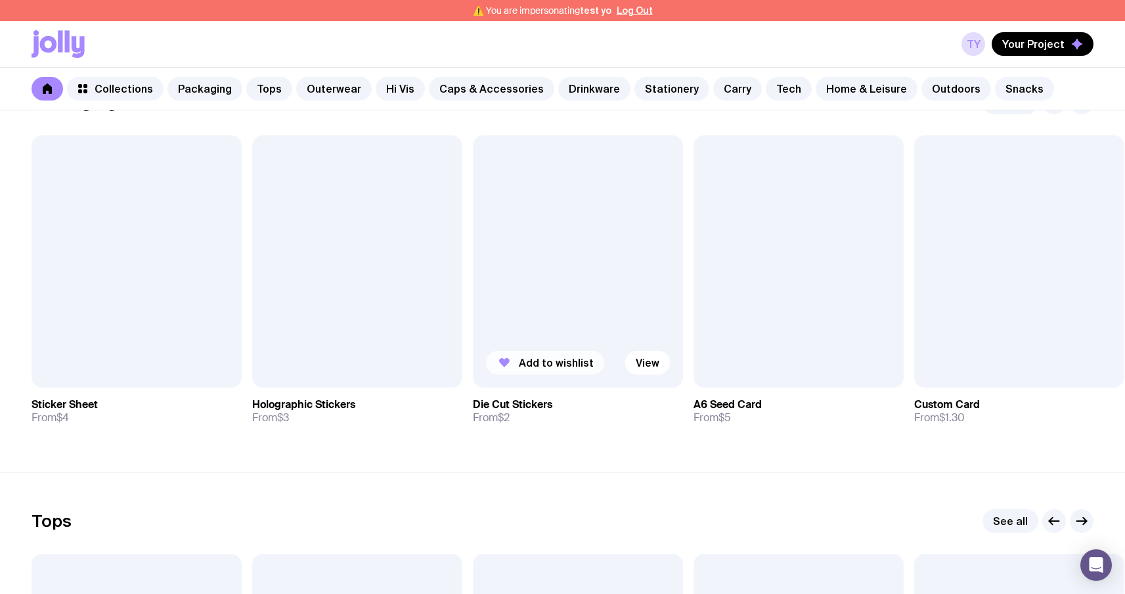
click at [540, 361] on span "Add to wishlist" at bounding box center [556, 362] width 75 height 13
click at [1041, 31] on div "ty Your Project Die Cut Stickers has been added to your wishlist" at bounding box center [563, 44] width 1062 height 46
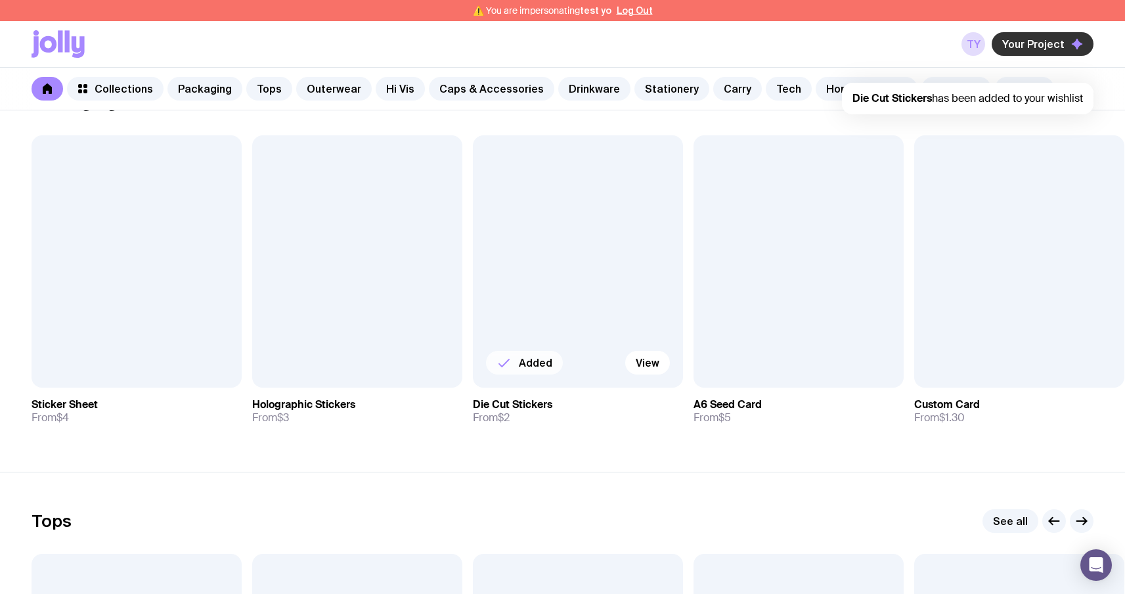
click at [1035, 45] on span "Your Project" at bounding box center [1033, 43] width 62 height 13
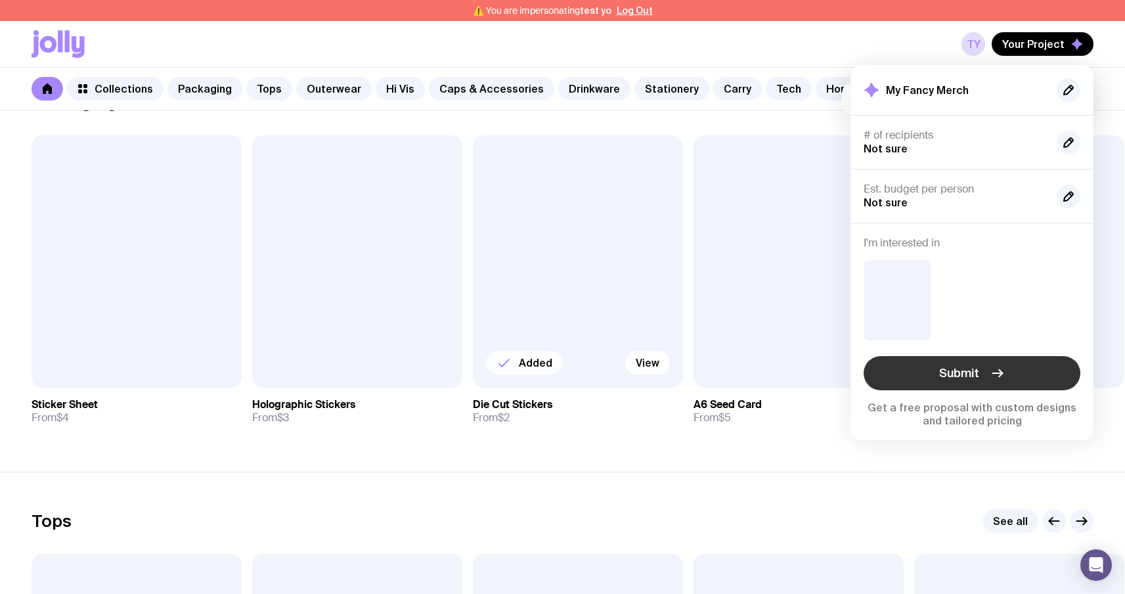
click at [1027, 374] on button "Submit" at bounding box center [972, 373] width 217 height 34
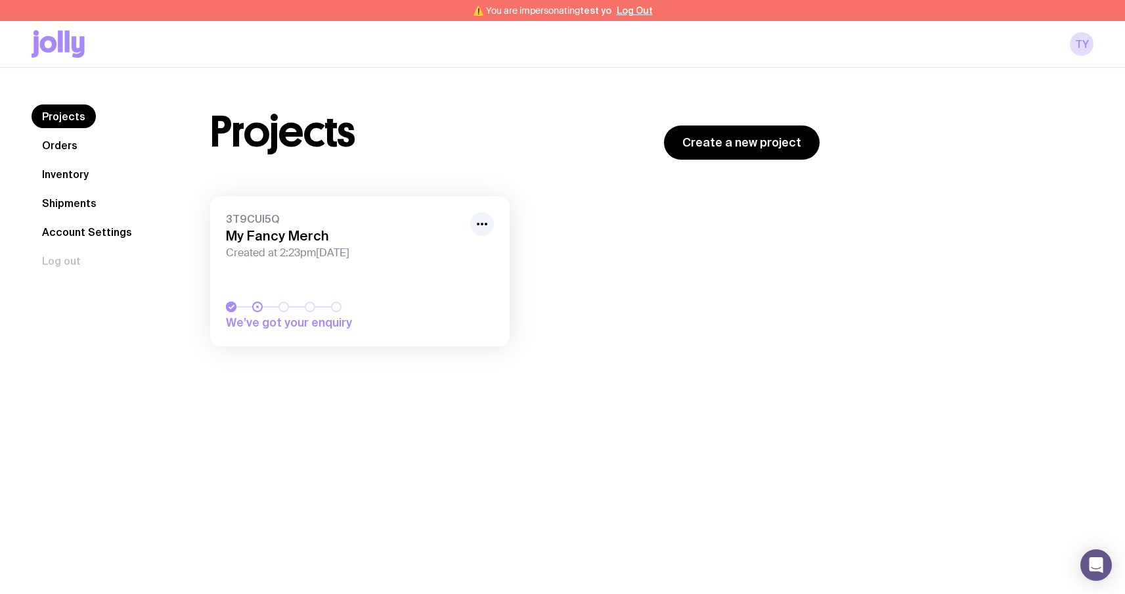
click at [336, 259] on link "3T9CUI5Q My Fancy Merch Created at 2:23pm, Mon 8th Sep 2025 We’ve got your enqu…" at bounding box center [359, 271] width 299 height 150
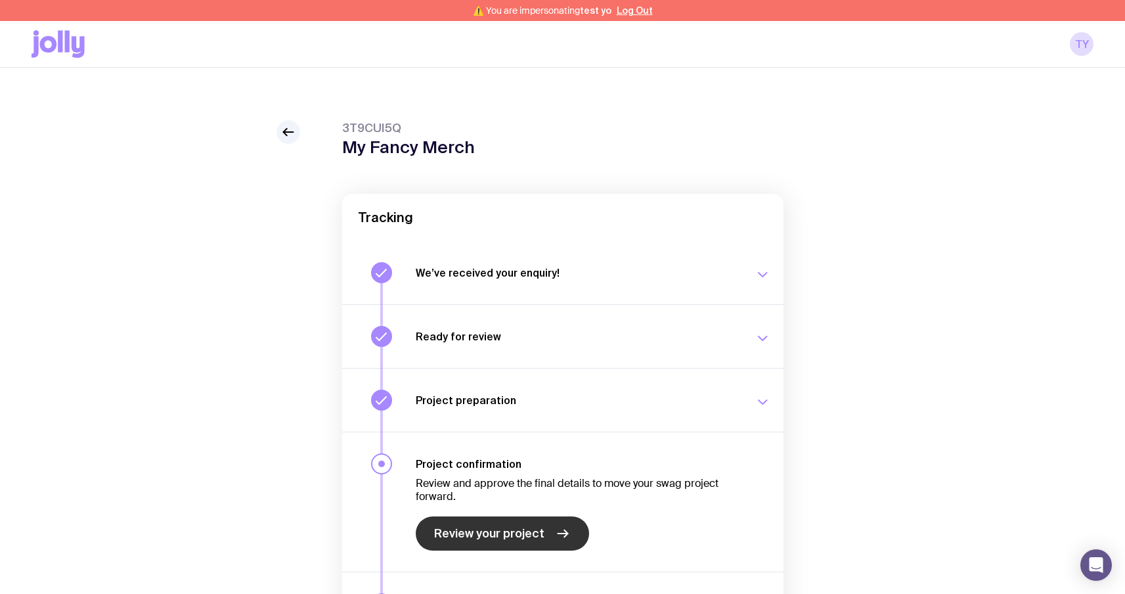
click at [481, 538] on span "Review your project" at bounding box center [489, 533] width 110 height 16
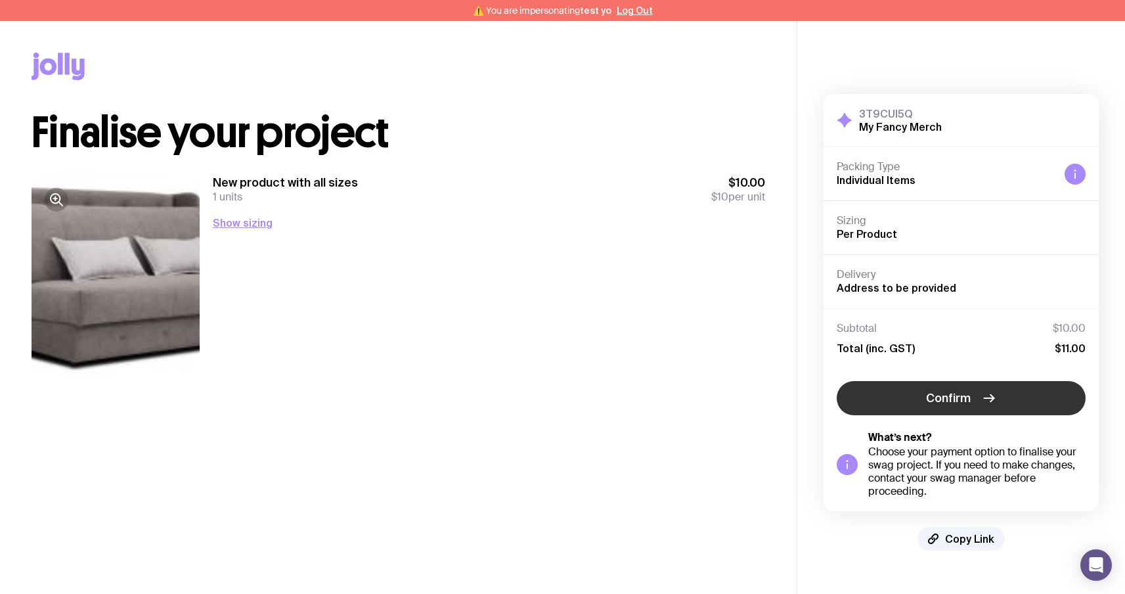
click at [958, 383] on button "Confirm" at bounding box center [961, 398] width 249 height 34
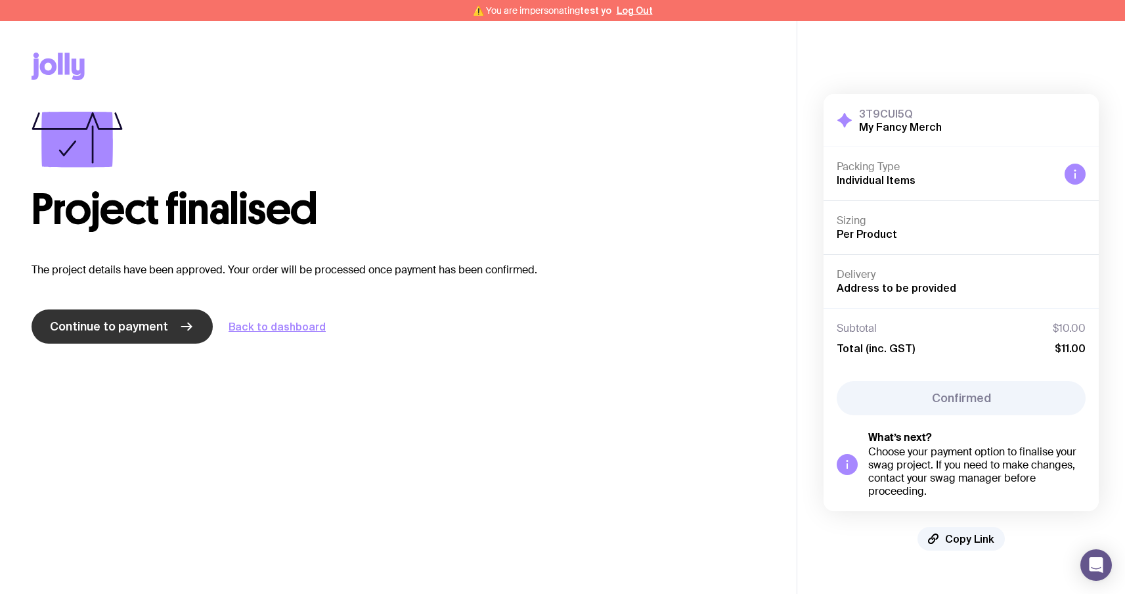
click at [147, 335] on link "Continue to payment" at bounding box center [122, 326] width 181 height 34
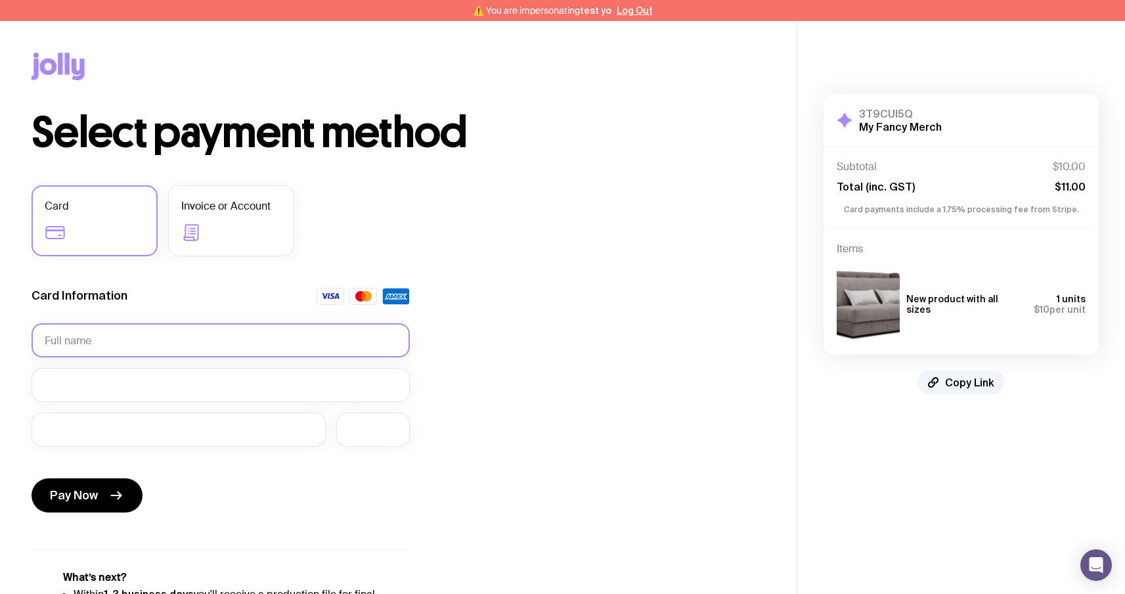
click at [208, 340] on input "text" at bounding box center [221, 340] width 378 height 34
click at [183, 348] on input "text" at bounding box center [221, 340] width 378 height 34
type input "і"
click at [183, 348] on input "serg" at bounding box center [221, 340] width 378 height 34
click at [56, 346] on input "serg yo" at bounding box center [221, 340] width 378 height 34
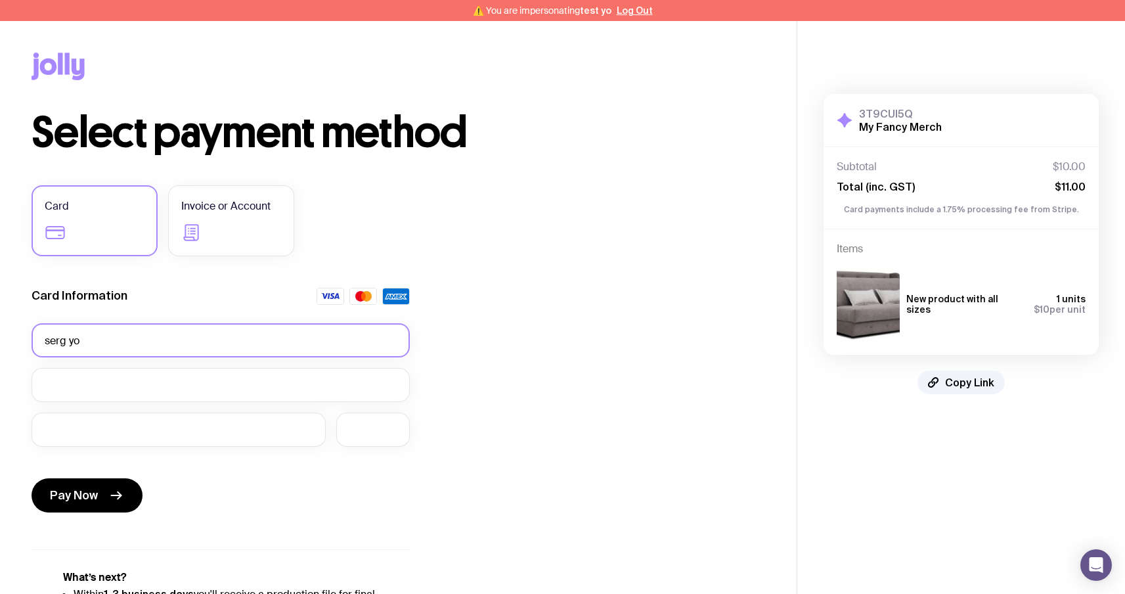
click at [56, 346] on input "serg yo" at bounding box center [221, 340] width 378 height 34
type input "test yo"
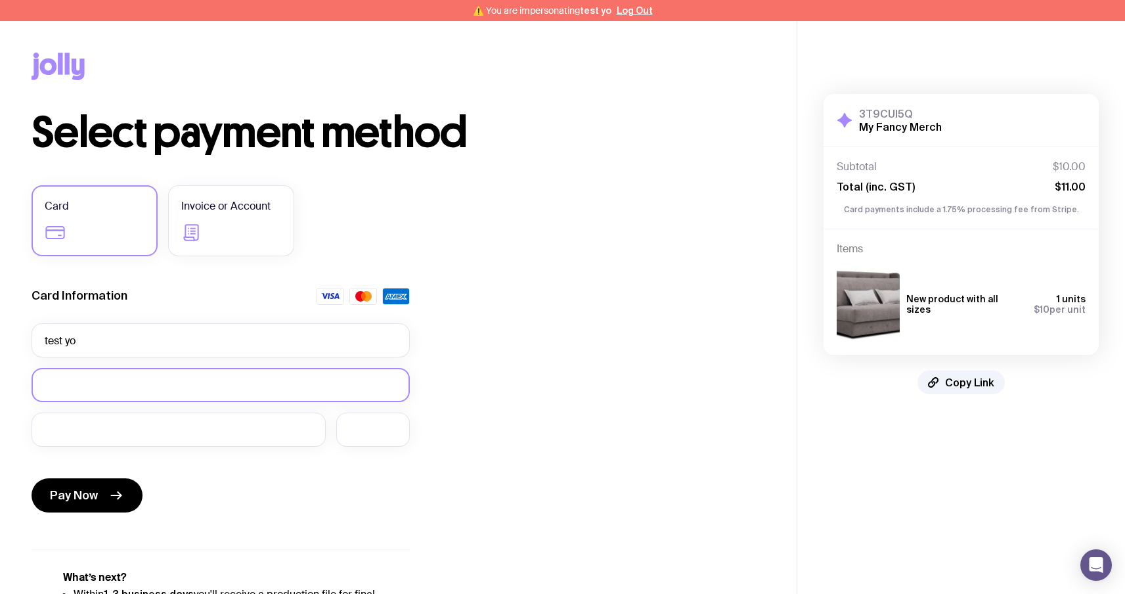
click at [60, 391] on body "⚠️ You are impersonating test yo Log Out Copy Link Select payment method Card I…" at bounding box center [562, 342] width 1125 height 685
click at [386, 437] on div at bounding box center [373, 429] width 74 height 34
click at [72, 496] on span "Pay Now" at bounding box center [74, 495] width 48 height 16
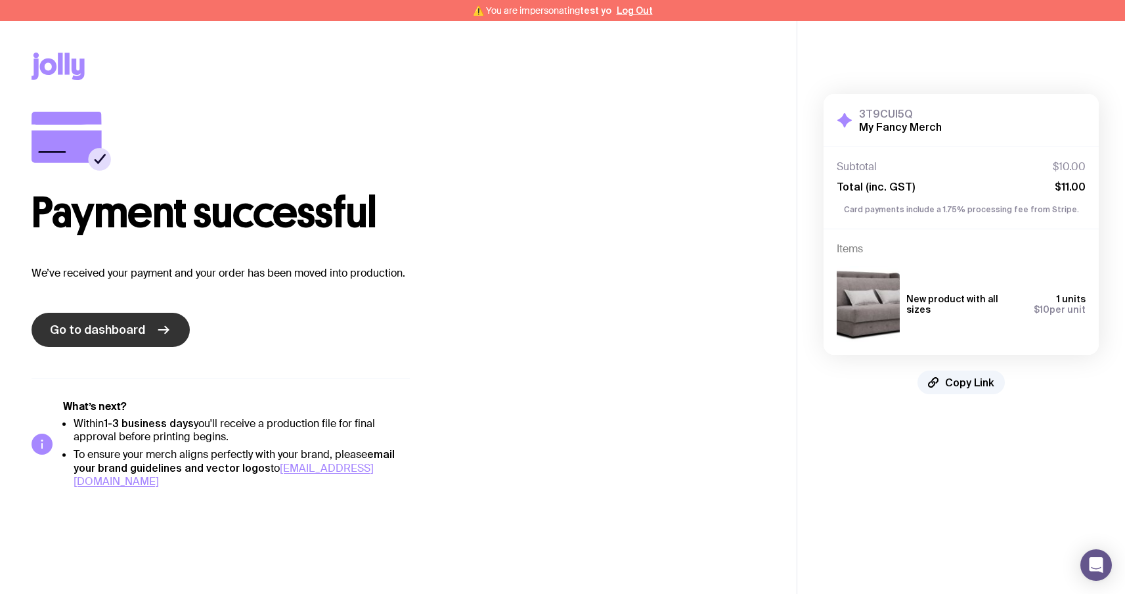
click at [132, 333] on span "Go to dashboard" at bounding box center [97, 330] width 95 height 16
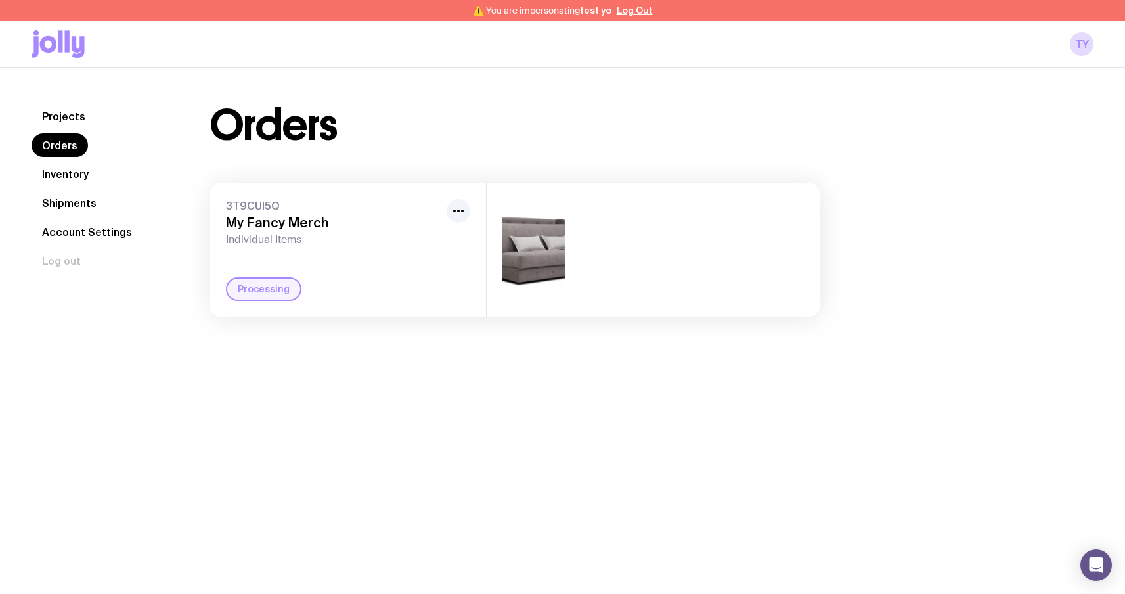
click at [61, 119] on link "Projects" at bounding box center [64, 116] width 64 height 24
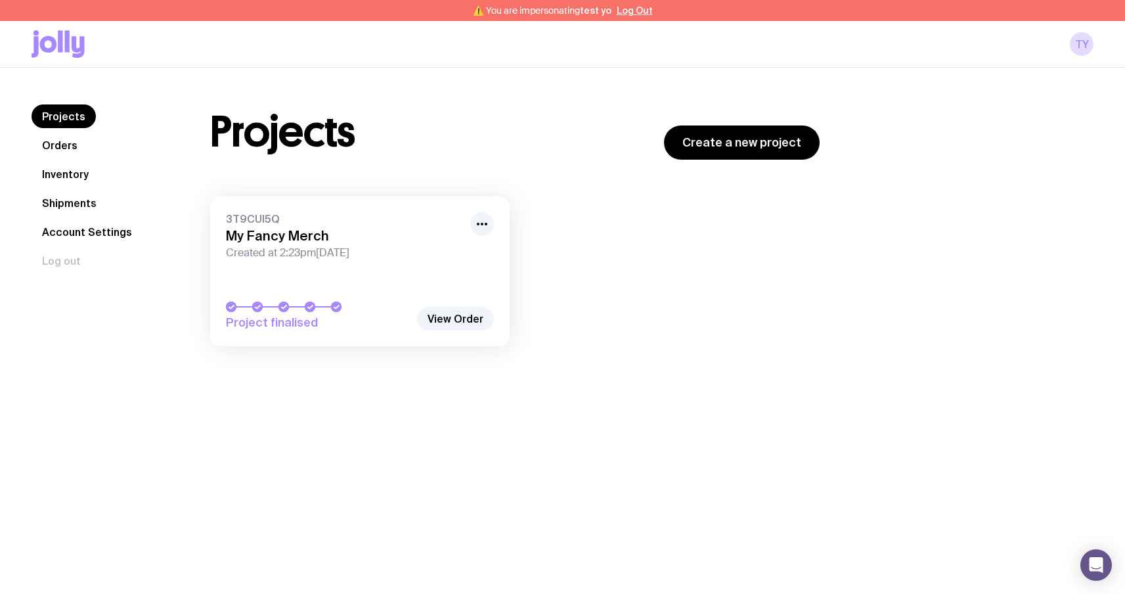
click at [70, 49] on icon at bounding box center [58, 44] width 53 height 28
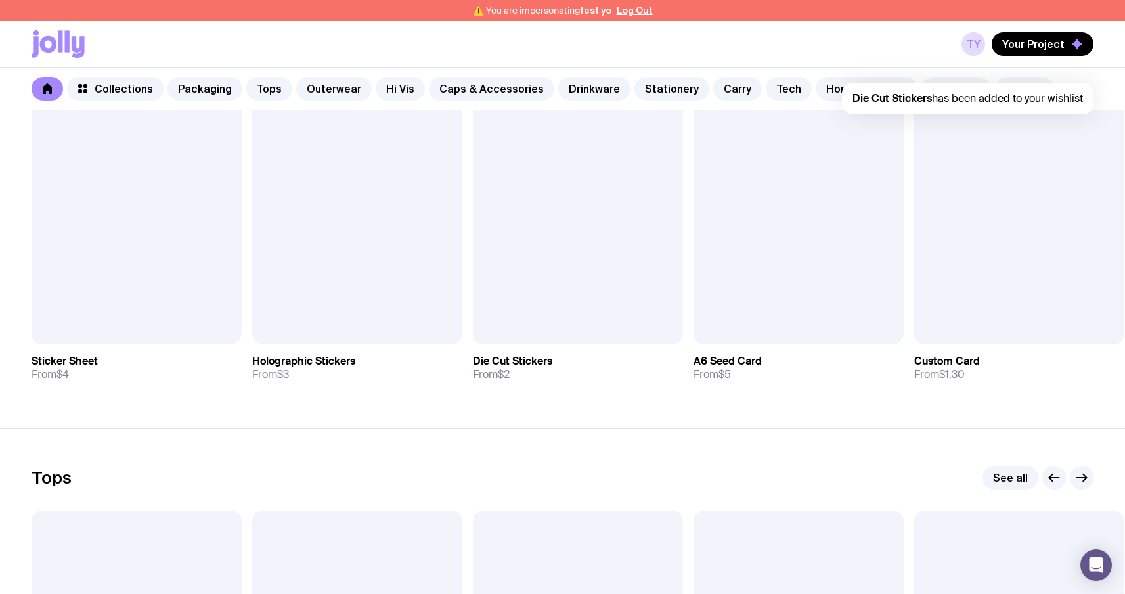
scroll to position [293, 0]
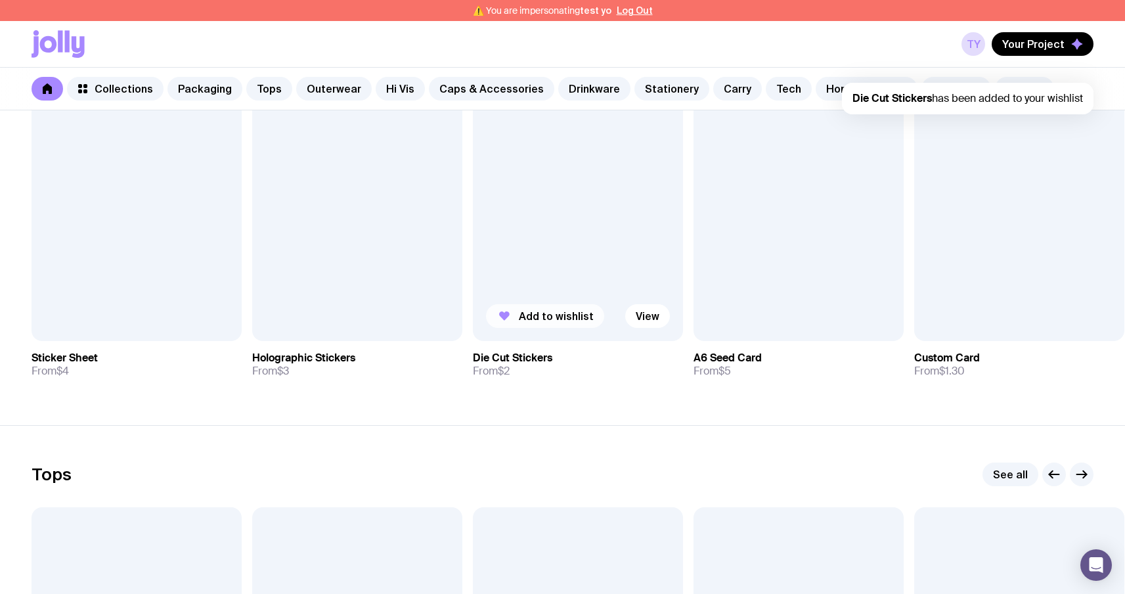
click at [560, 311] on span "Add to wishlist" at bounding box center [556, 315] width 75 height 13
click at [1066, 47] on button "Your Project" at bounding box center [1043, 44] width 102 height 24
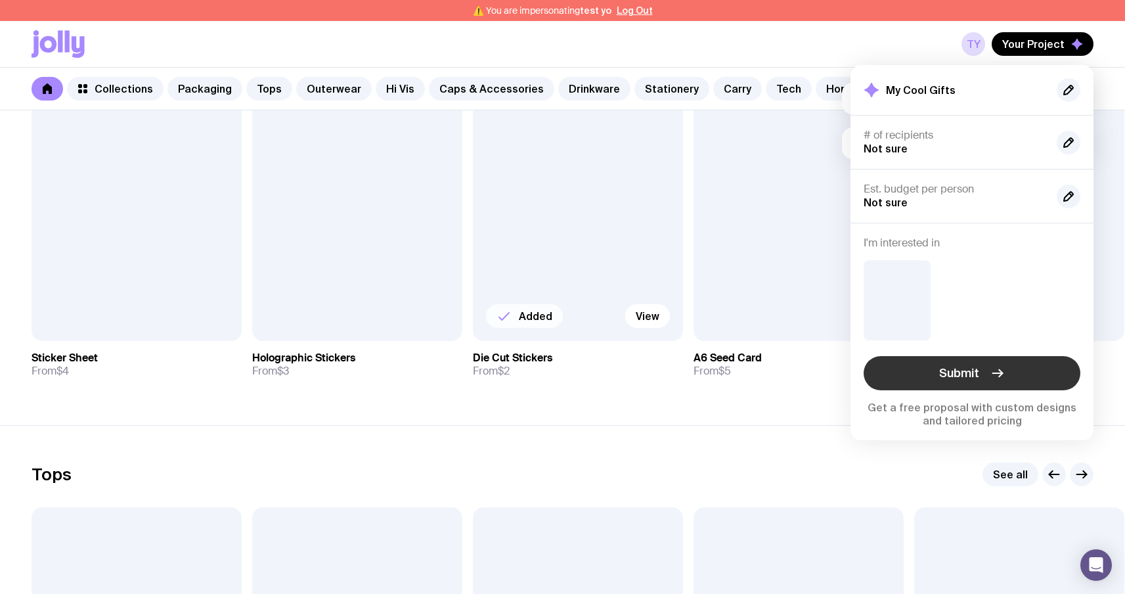
click at [1003, 370] on icon "button" at bounding box center [998, 373] width 16 height 16
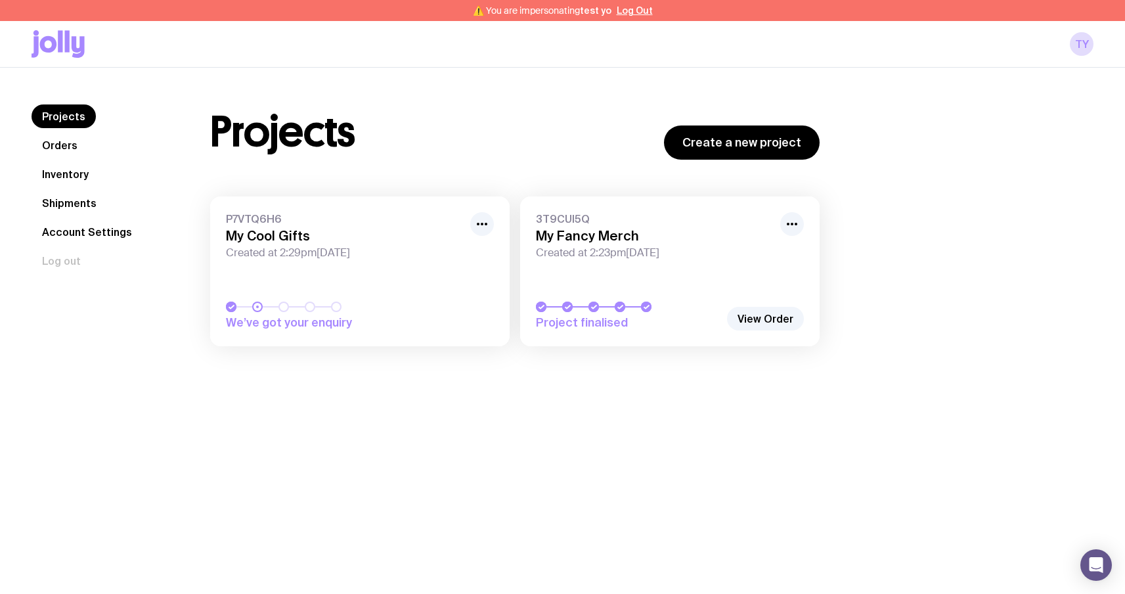
click at [330, 277] on link "P7VTQ6H6 My Cool Gifts Created at 2:29pm, Mon 8th Sep 2025 We’ve got your enqui…" at bounding box center [359, 271] width 299 height 150
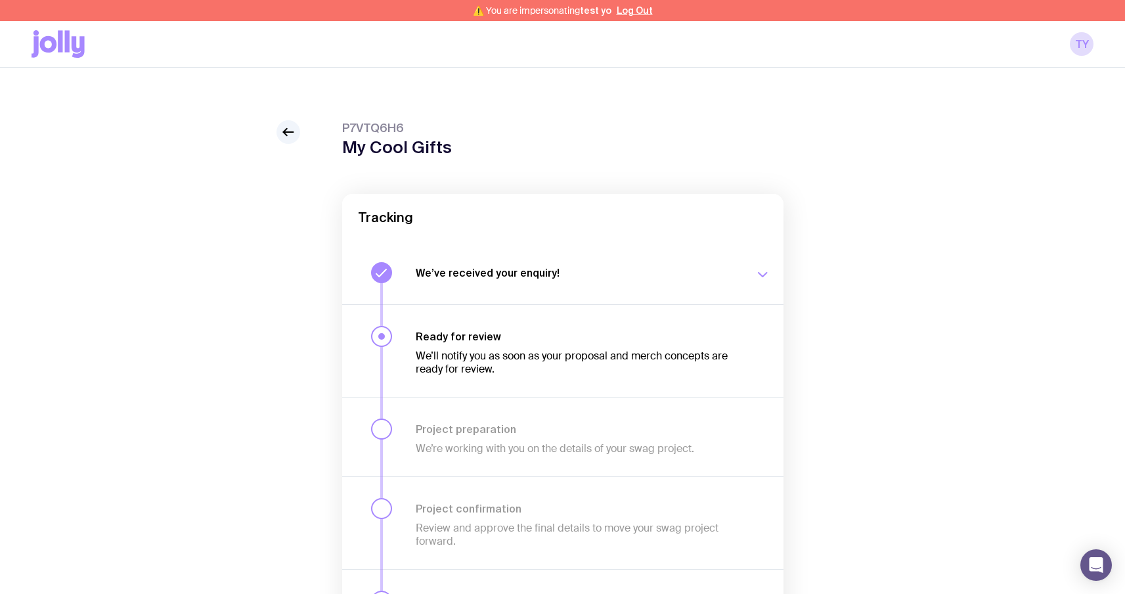
click at [451, 356] on p "We’ll notify you as soon as your proposal and merch concepts are ready for revi…" at bounding box center [577, 362] width 323 height 26
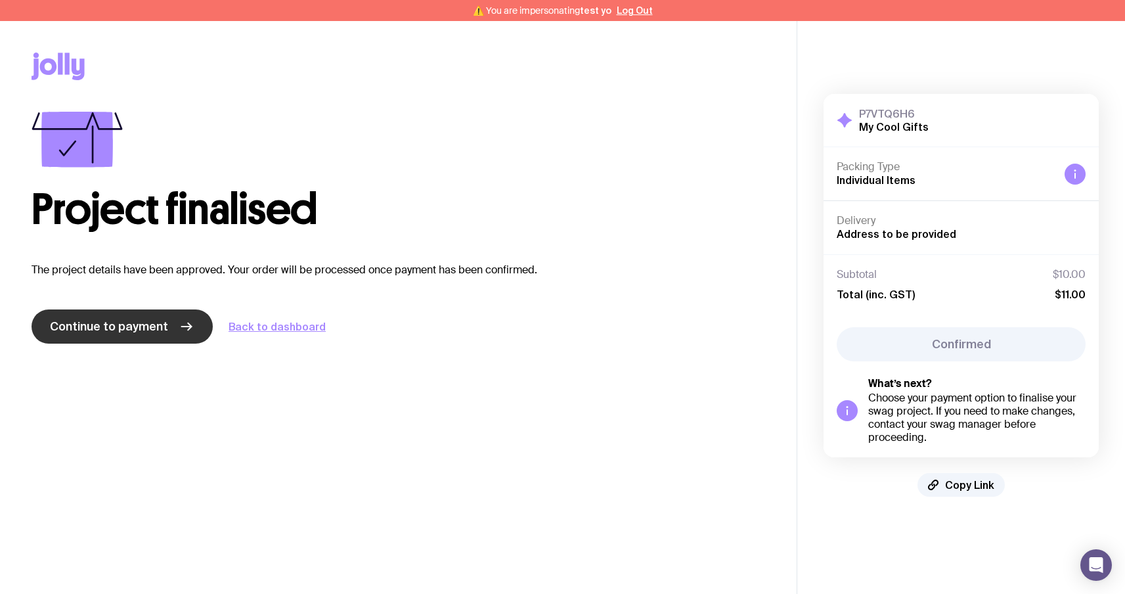
click at [150, 333] on span "Continue to payment" at bounding box center [109, 327] width 118 height 16
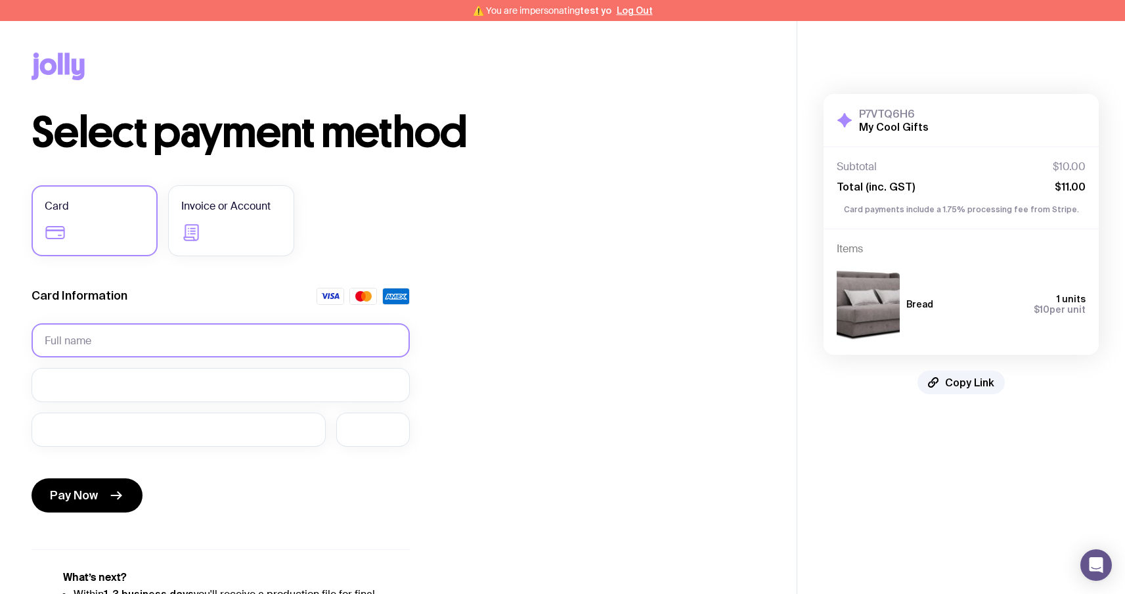
click at [202, 345] on input "text" at bounding box center [221, 340] width 378 height 34
type input "[PERSON_NAME]"
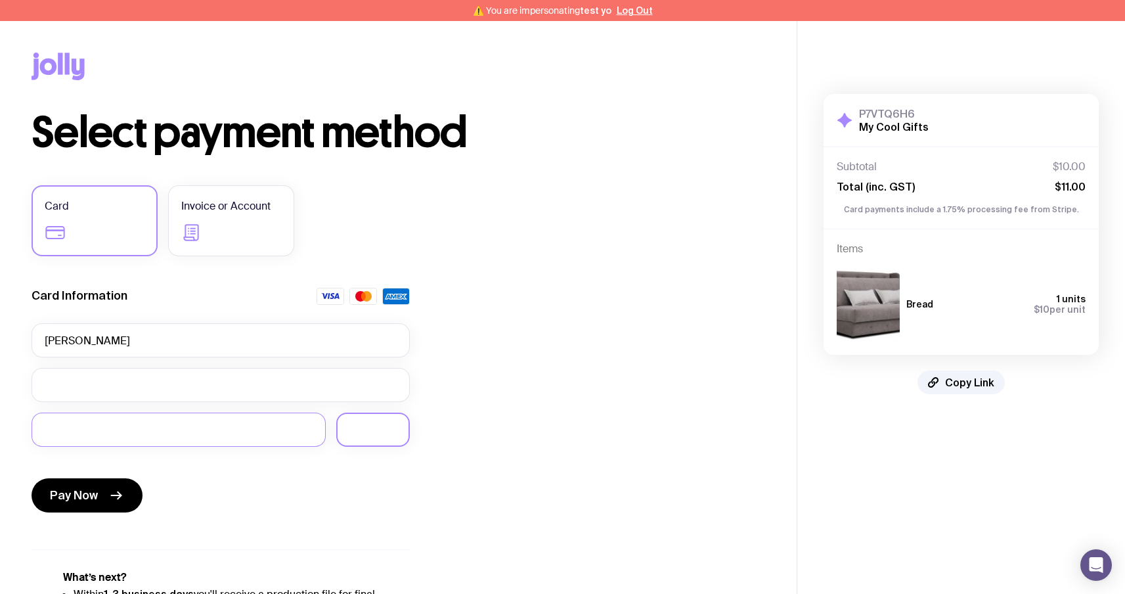
click at [406, 430] on div at bounding box center [373, 429] width 74 height 34
click at [87, 487] on span "Pay Now" at bounding box center [74, 495] width 48 height 16
